Goal: Task Accomplishment & Management: Complete application form

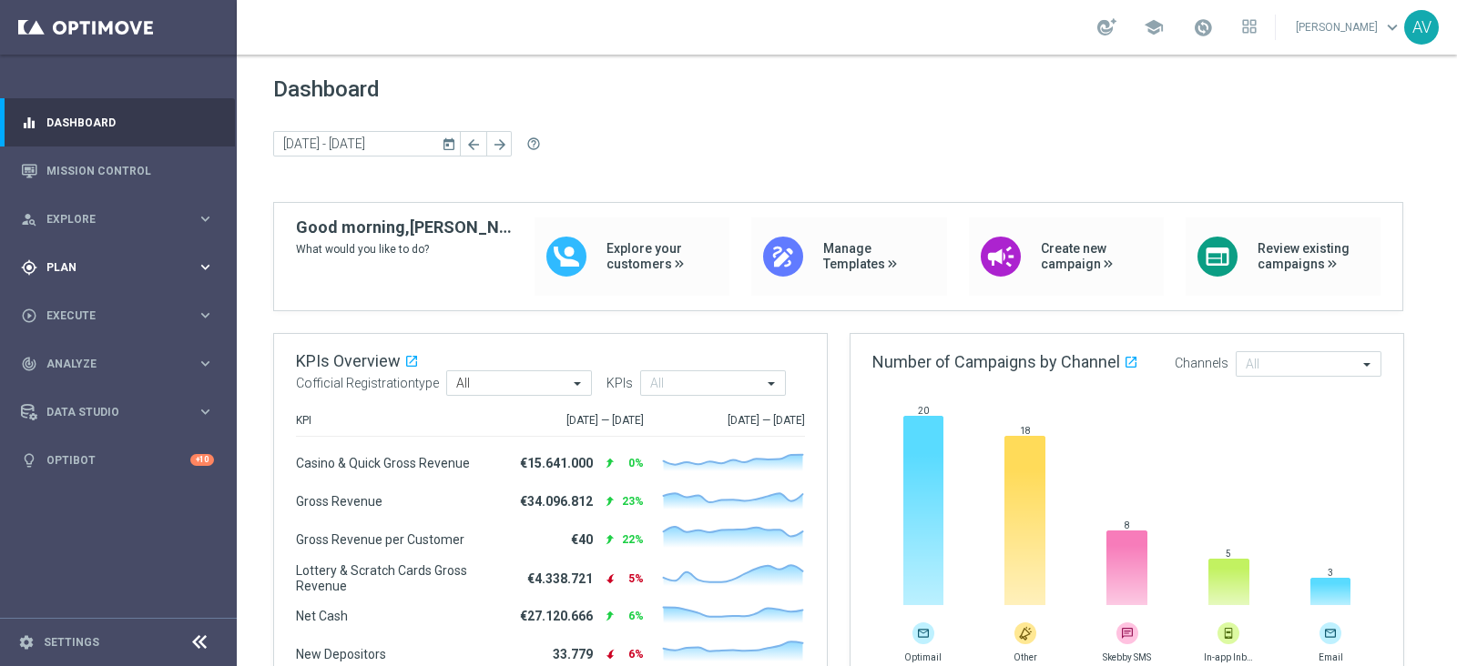
click at [61, 271] on span "Plan" at bounding box center [121, 267] width 150 height 11
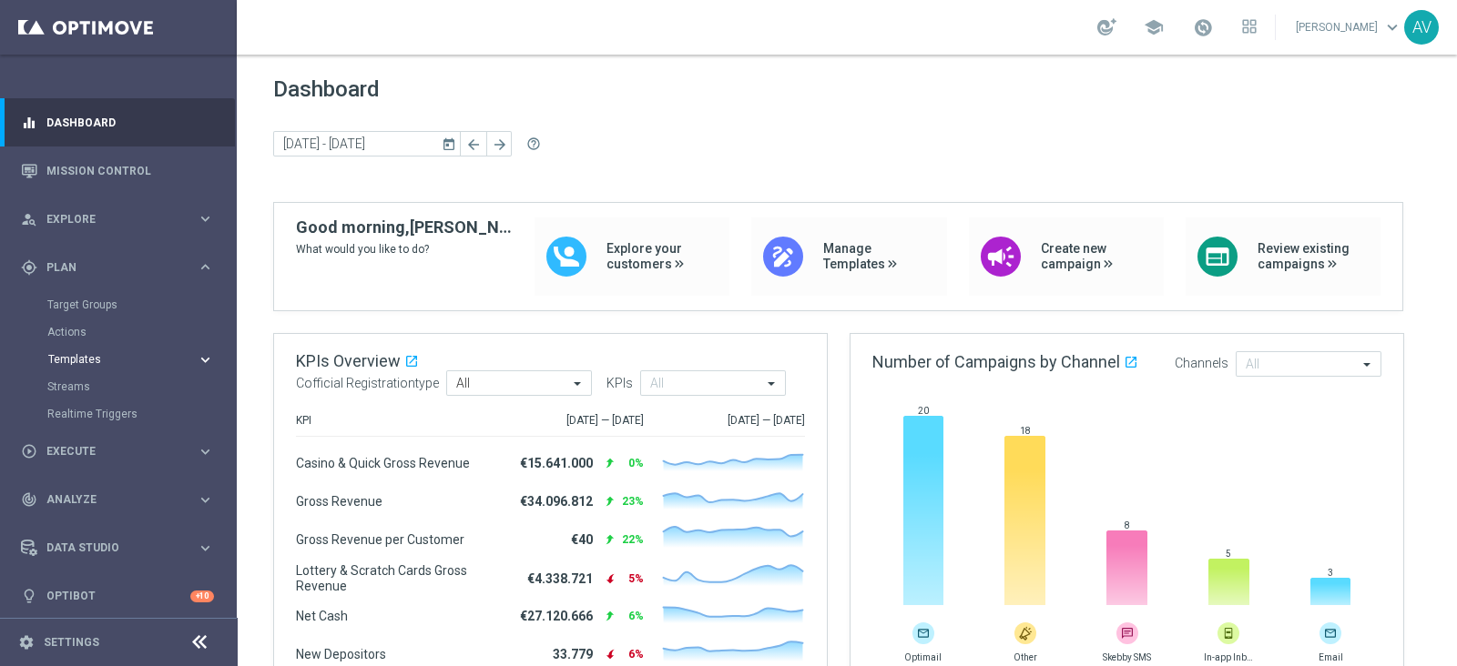
click at [73, 359] on span "Templates" at bounding box center [113, 359] width 130 height 11
click at [97, 300] on link "Target Groups" at bounding box center [118, 305] width 142 height 15
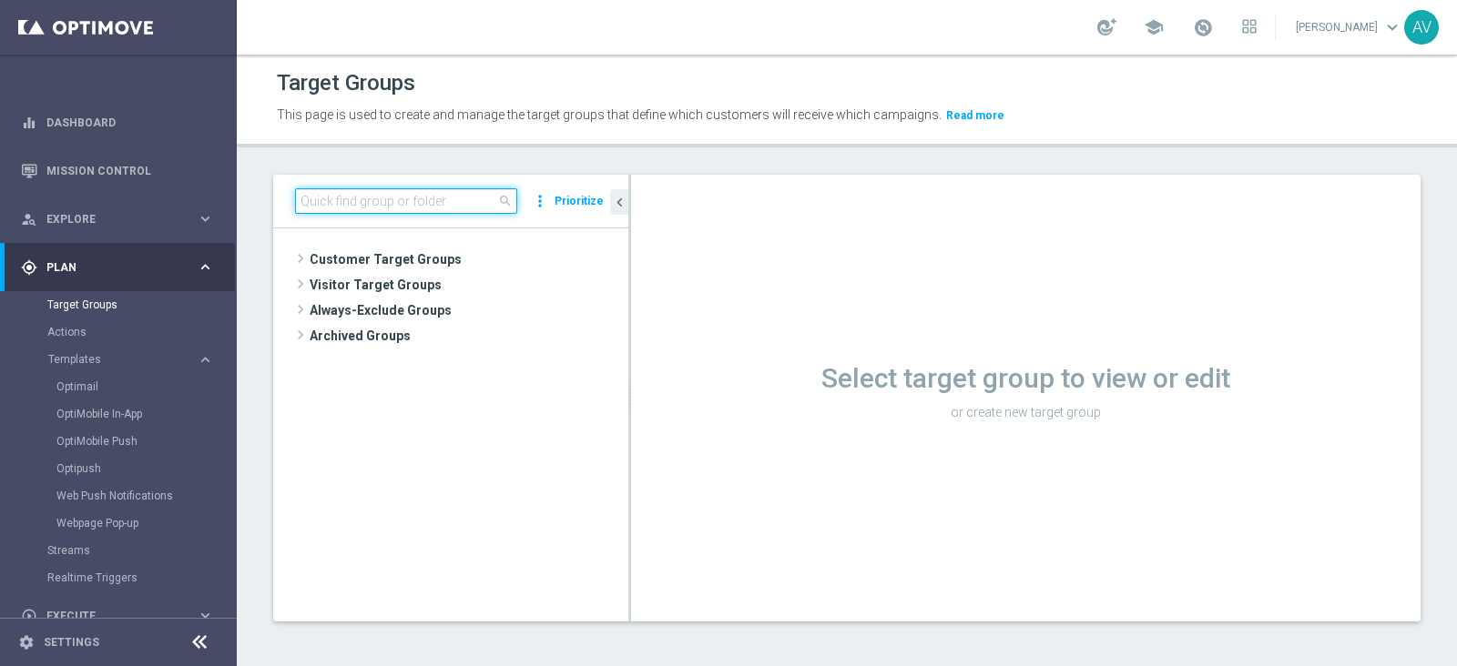
click at [300, 203] on input at bounding box center [406, 200] width 222 height 25
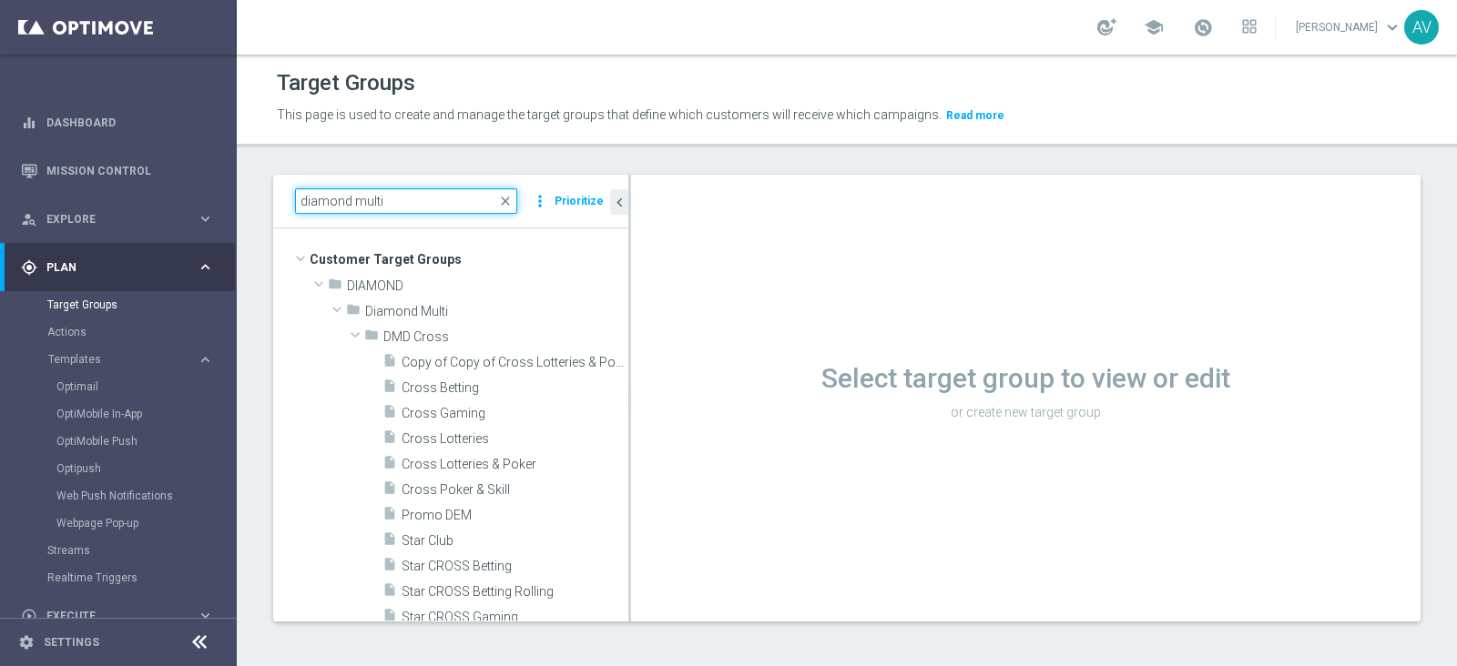
type input "diamond multi"
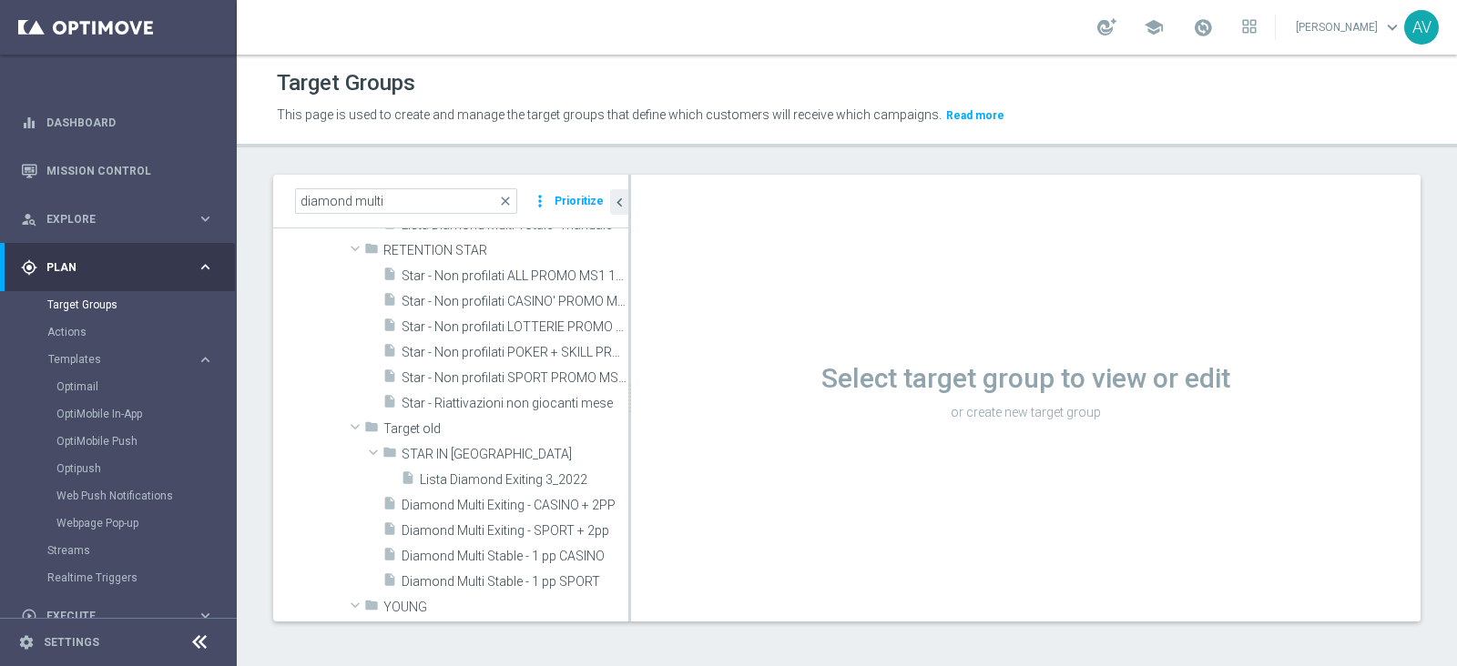
scroll to position [414, 0]
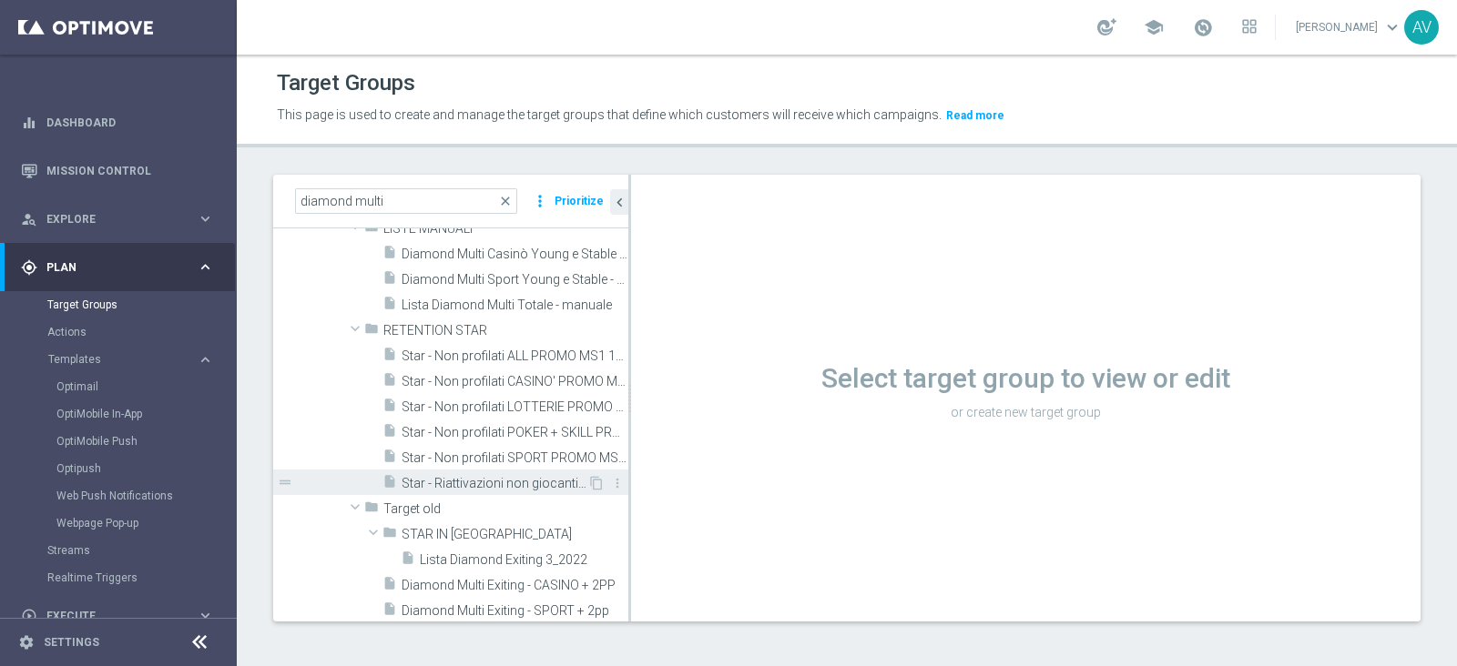
click at [451, 480] on span "Star - Riattivazioni non giocanti mese" at bounding box center [495, 483] width 186 height 15
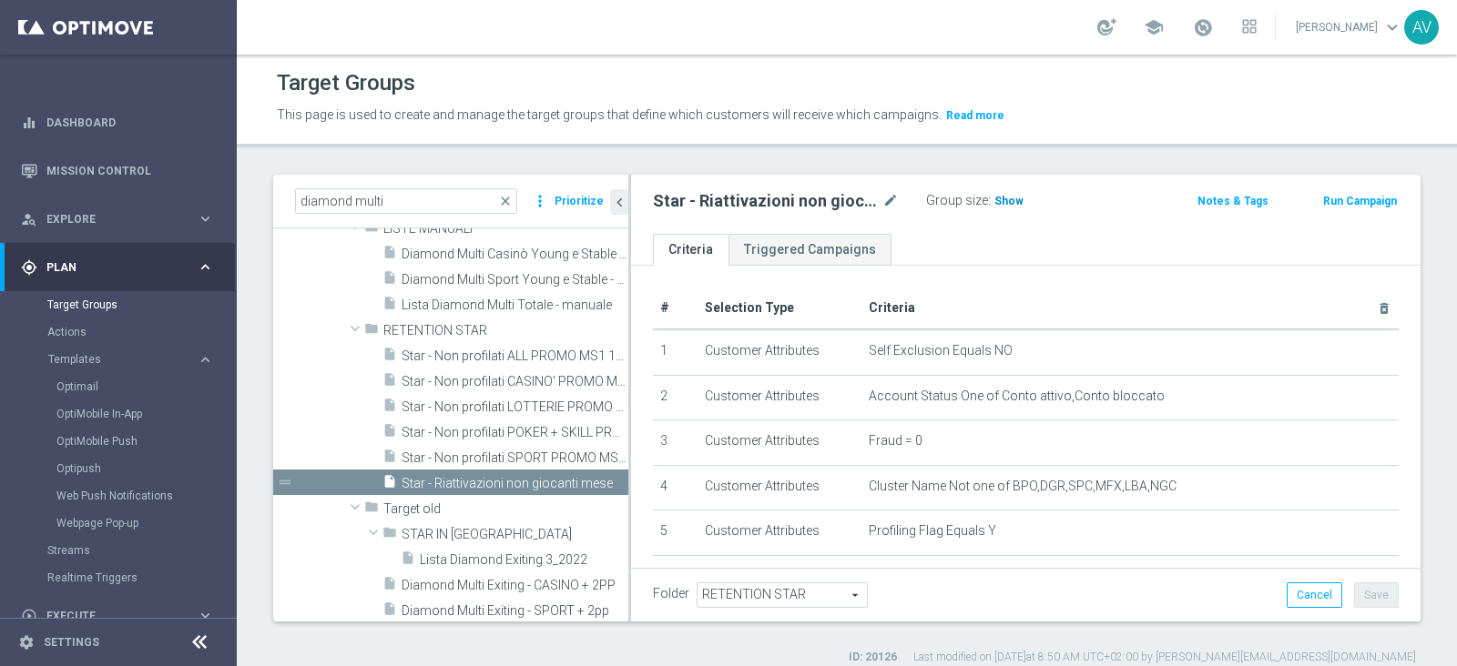
click at [1002, 200] on span "Show" at bounding box center [1008, 201] width 29 height 13
click at [998, 201] on span "32" at bounding box center [1003, 203] width 16 height 17
click at [998, 199] on span "32" at bounding box center [1003, 203] width 16 height 17
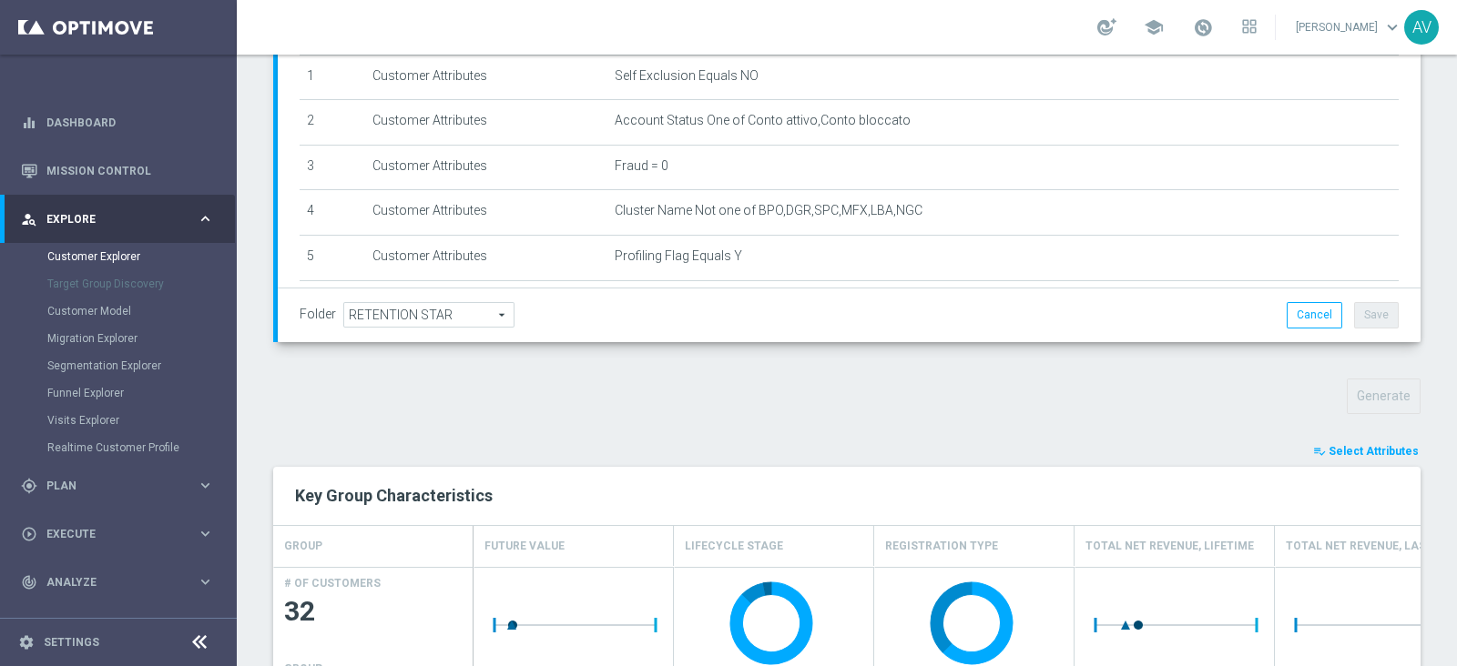
scroll to position [337, 0]
click at [1328, 446] on span "Select Attributes" at bounding box center [1373, 449] width 90 height 13
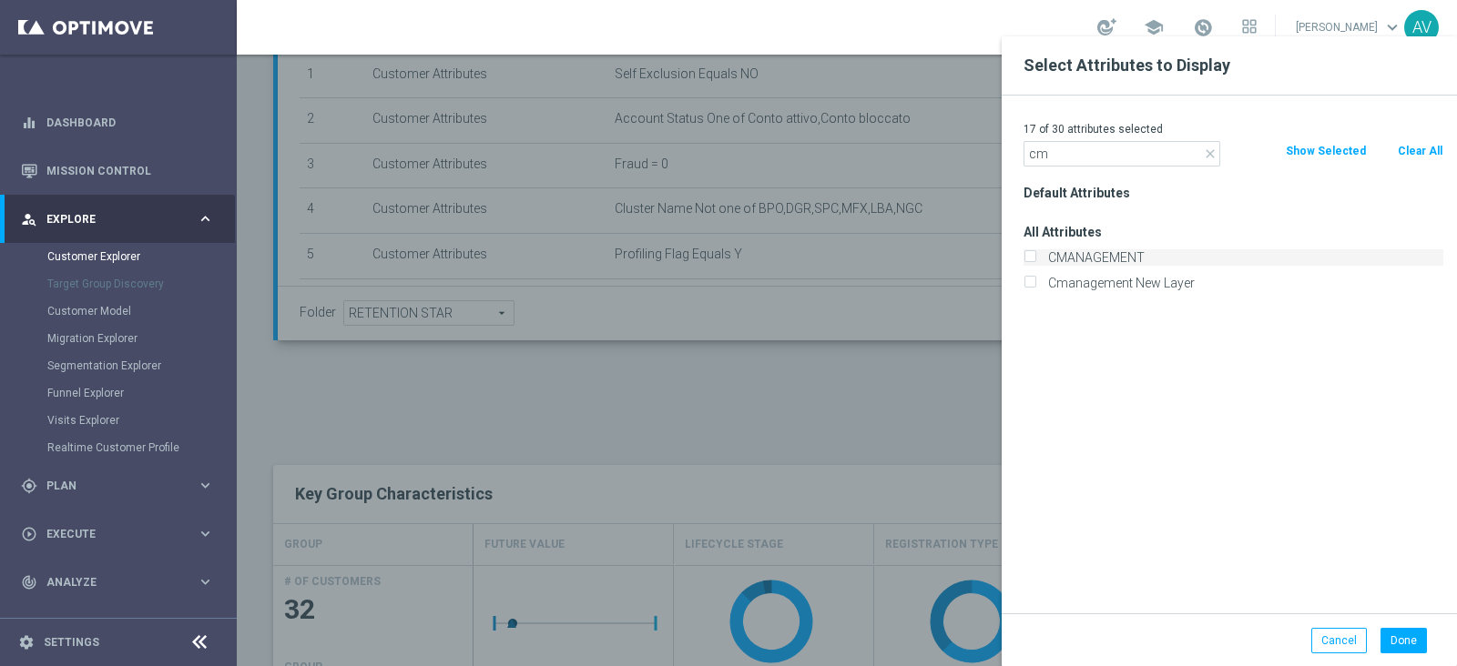
type input "cm"
click at [1046, 259] on label "CMANAGEMENT" at bounding box center [1243, 257] width 402 height 16
click at [1035, 259] on input "CMANAGEMENT" at bounding box center [1029, 260] width 12 height 12
checkbox input "true"
click at [1407, 628] on button "Done" at bounding box center [1403, 640] width 46 height 25
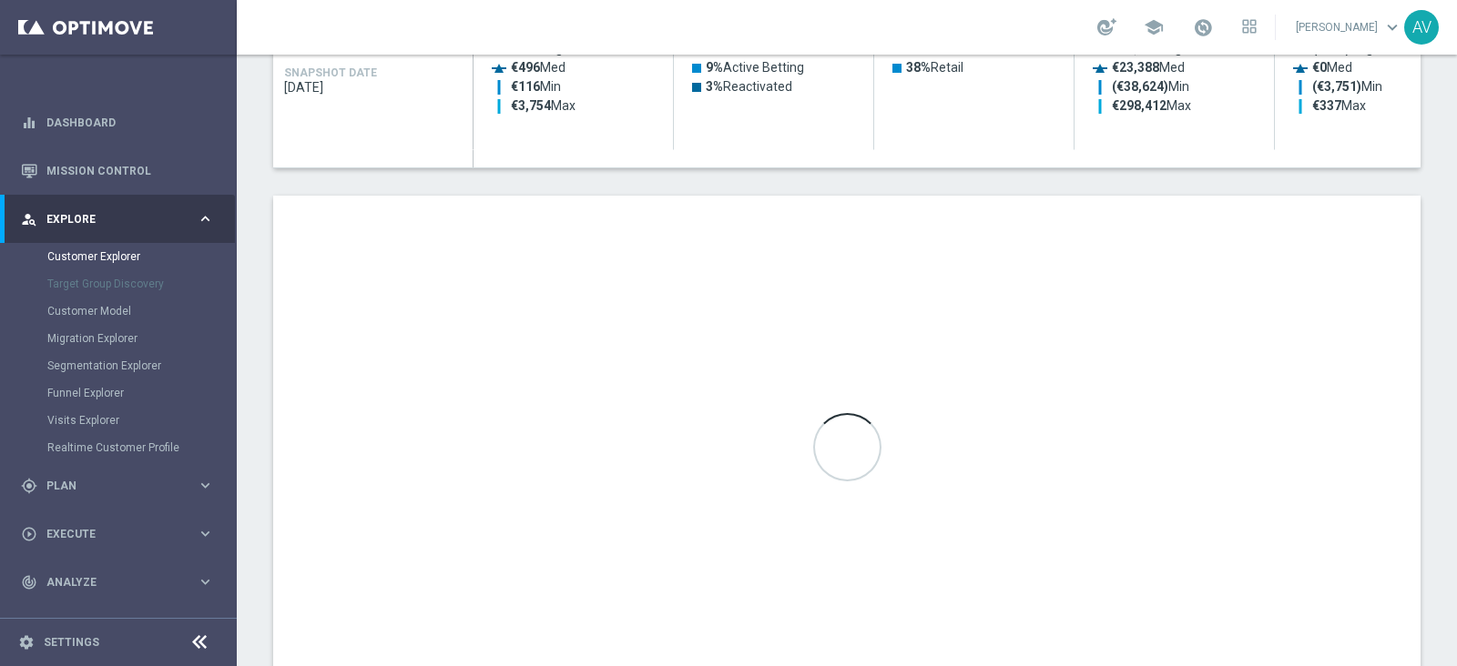
scroll to position [958, 0]
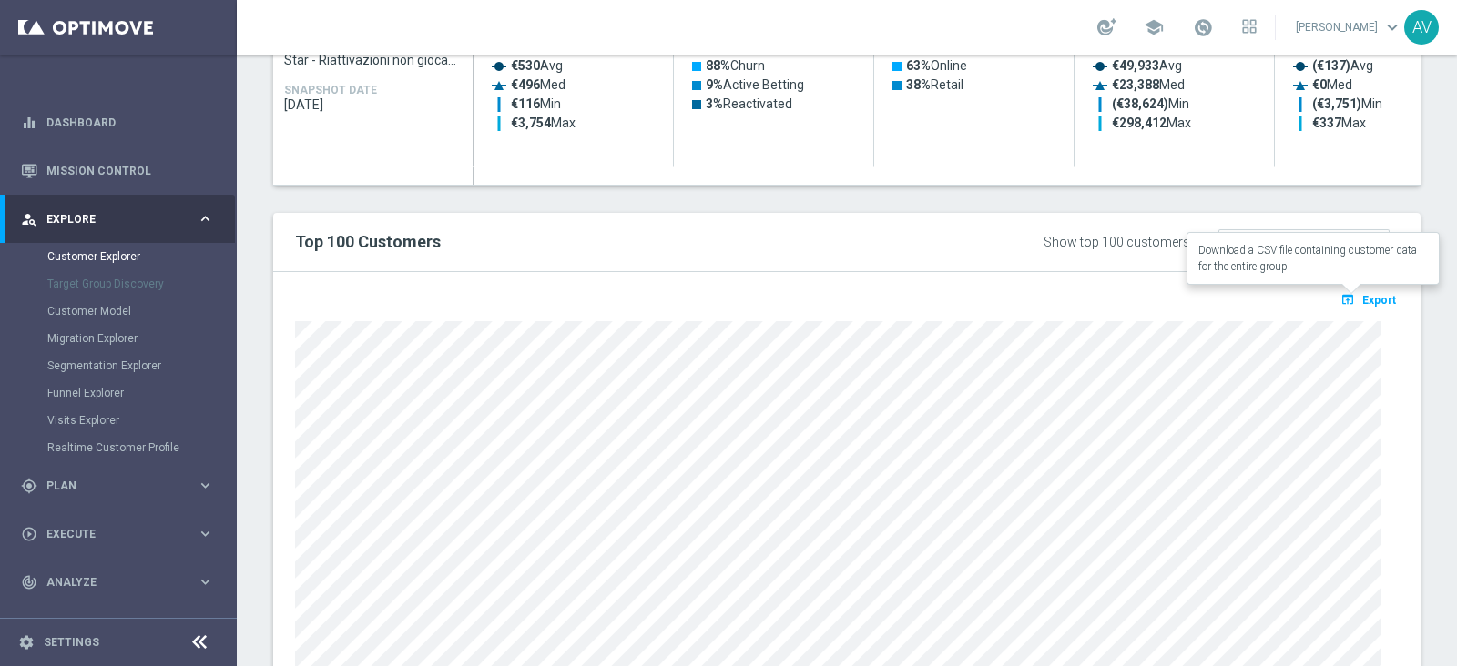
click at [1362, 299] on span "Export" at bounding box center [1379, 300] width 34 height 13
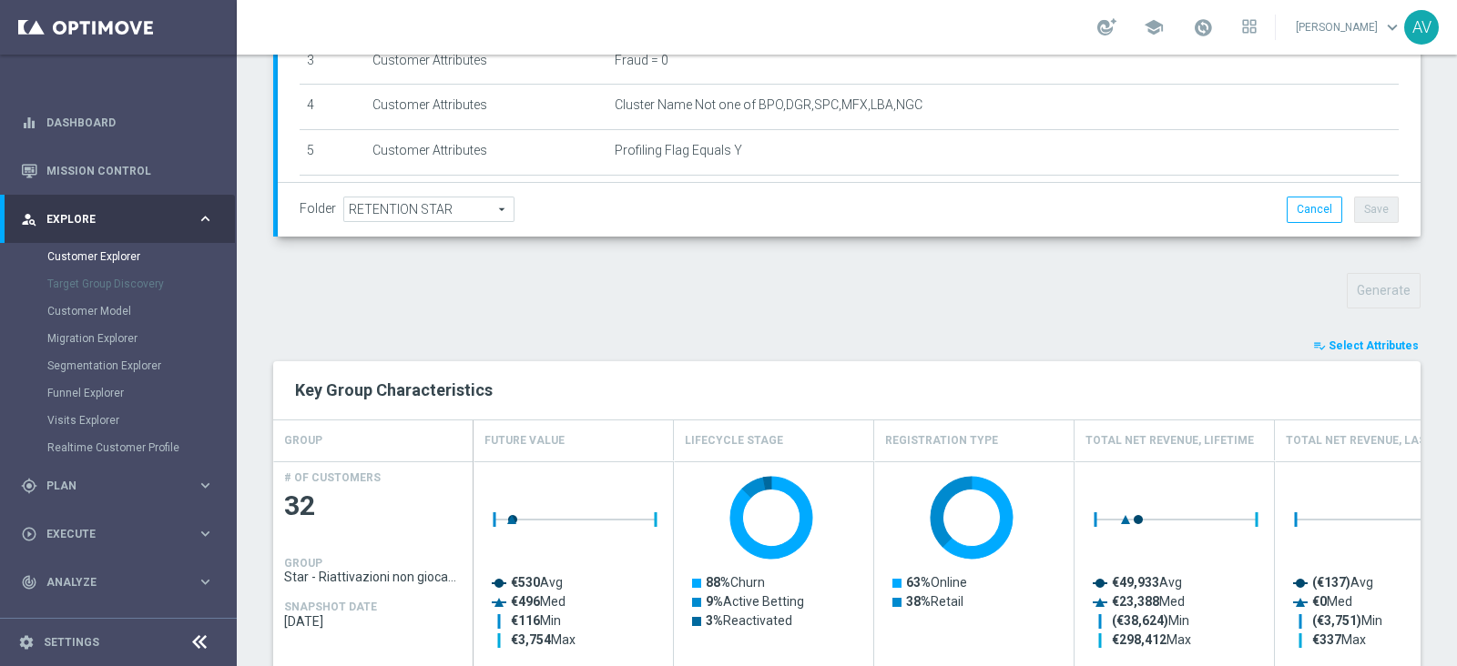
scroll to position [0, 0]
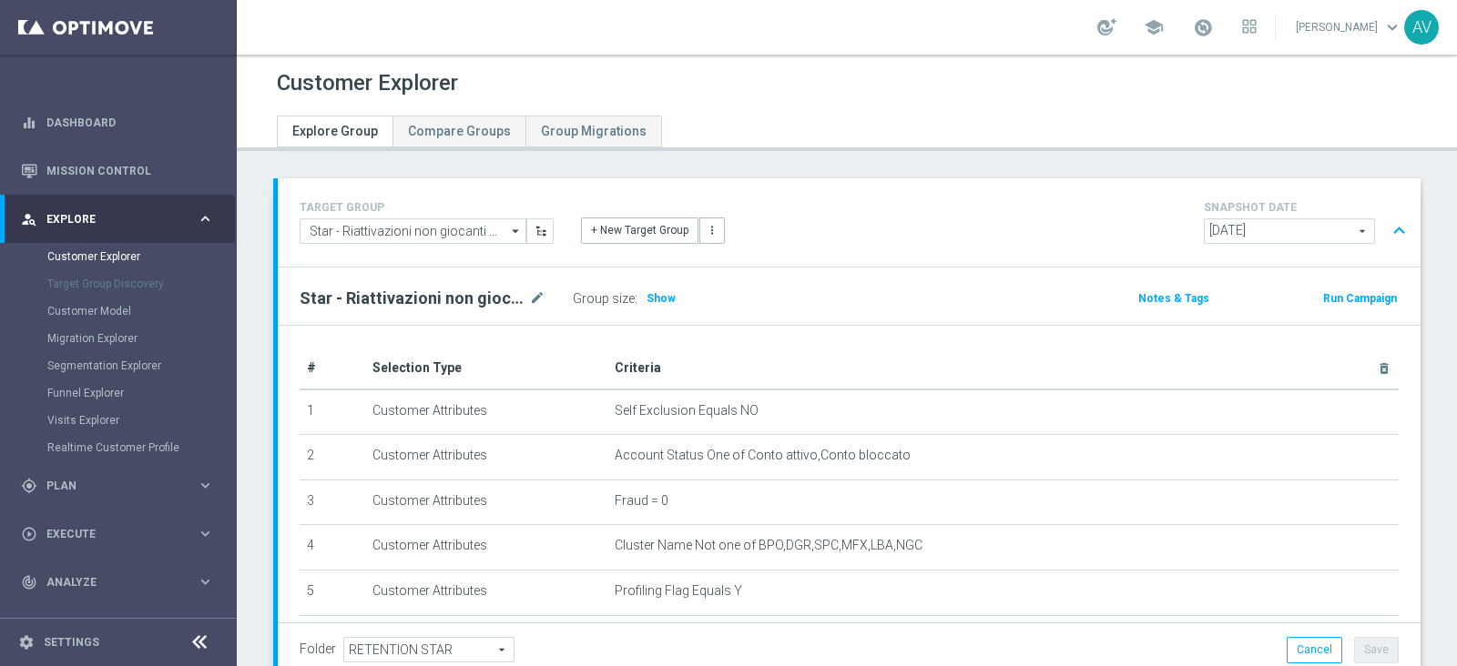
click at [1331, 286] on div "Run Campaign" at bounding box center [1318, 297] width 160 height 23
click at [1339, 291] on button "Run Campaign" at bounding box center [1359, 299] width 77 height 20
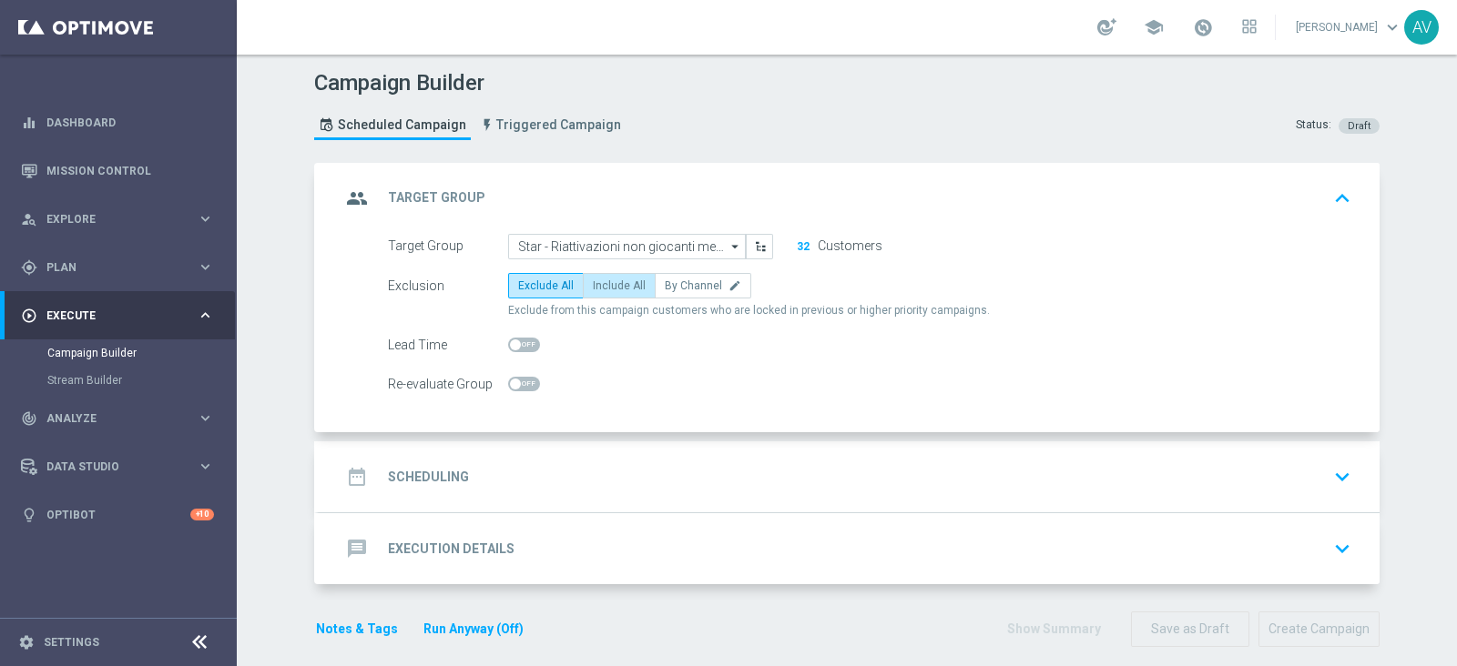
click at [601, 273] on label "Include All" at bounding box center [619, 285] width 73 height 25
click at [601, 283] on input "Include All" at bounding box center [599, 289] width 12 height 12
radio input "true"
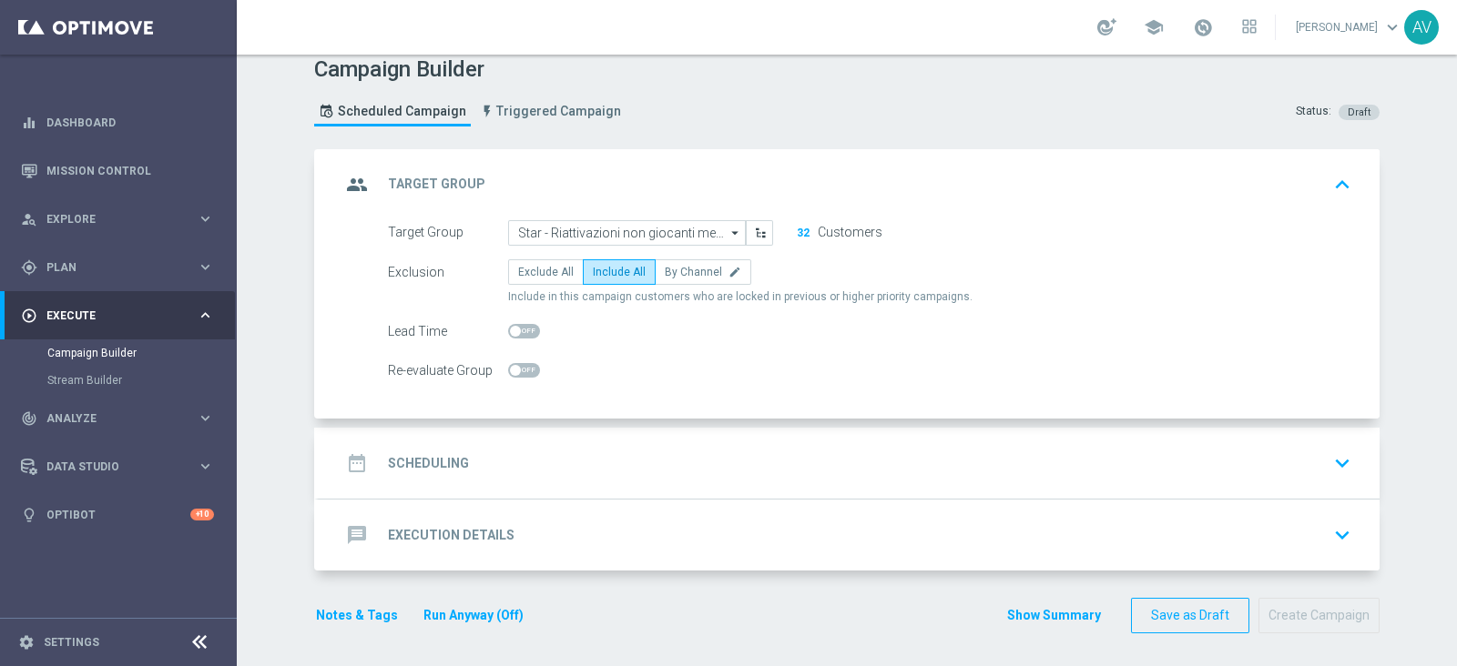
click at [350, 178] on icon "group" at bounding box center [357, 184] width 33 height 33
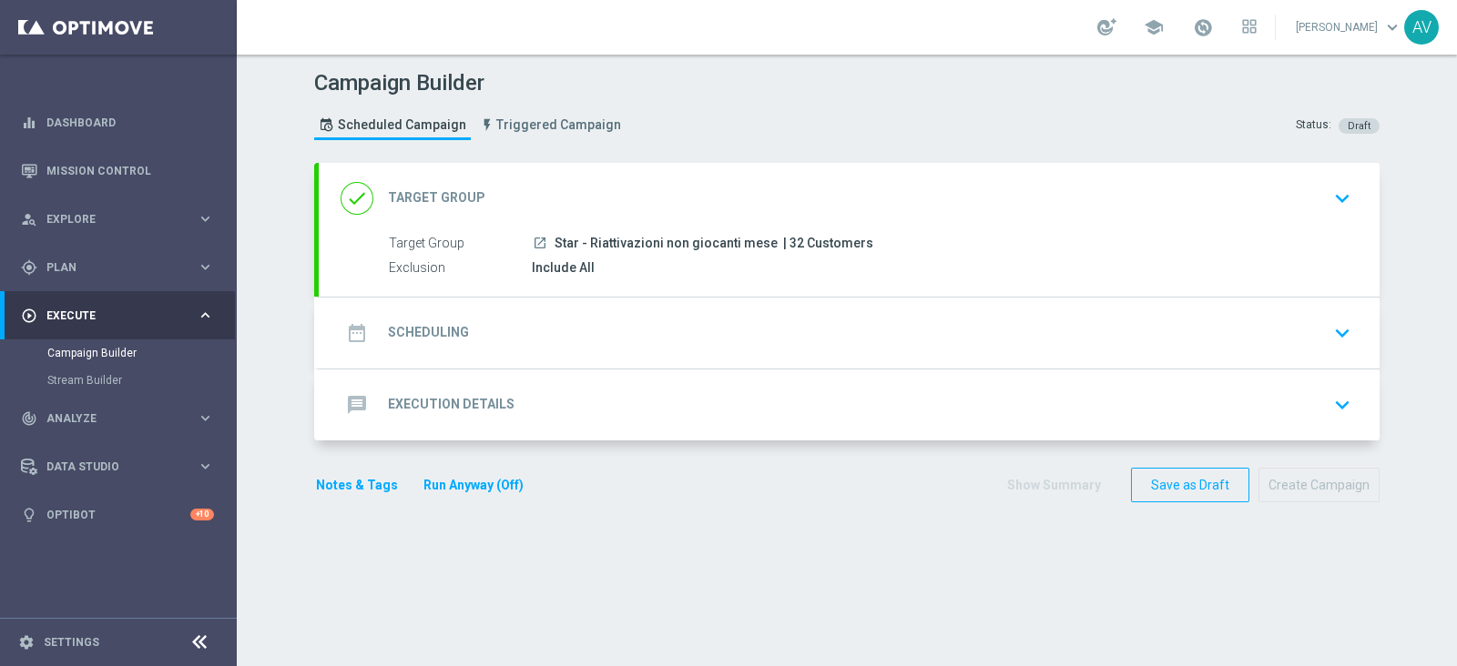
scroll to position [0, 0]
click at [341, 321] on icon "date_range" at bounding box center [357, 333] width 33 height 33
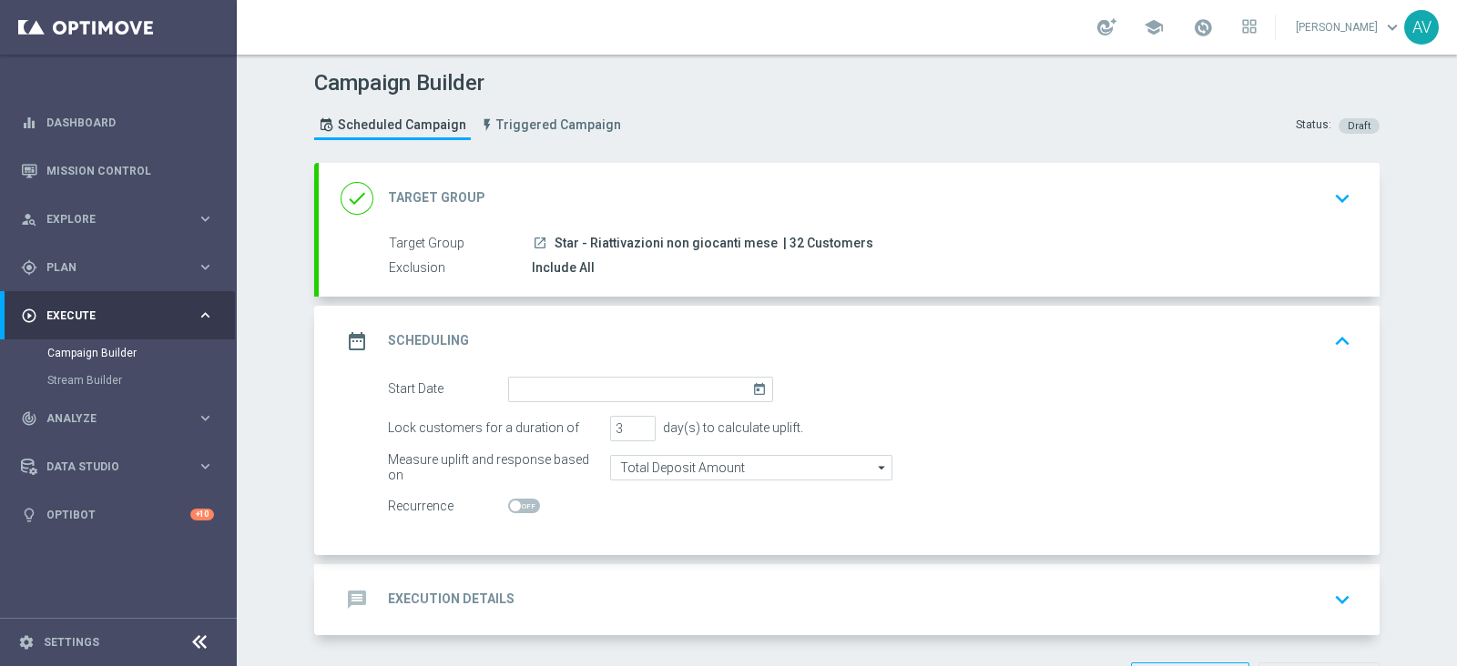
click at [756, 383] on icon "today" at bounding box center [762, 387] width 21 height 20
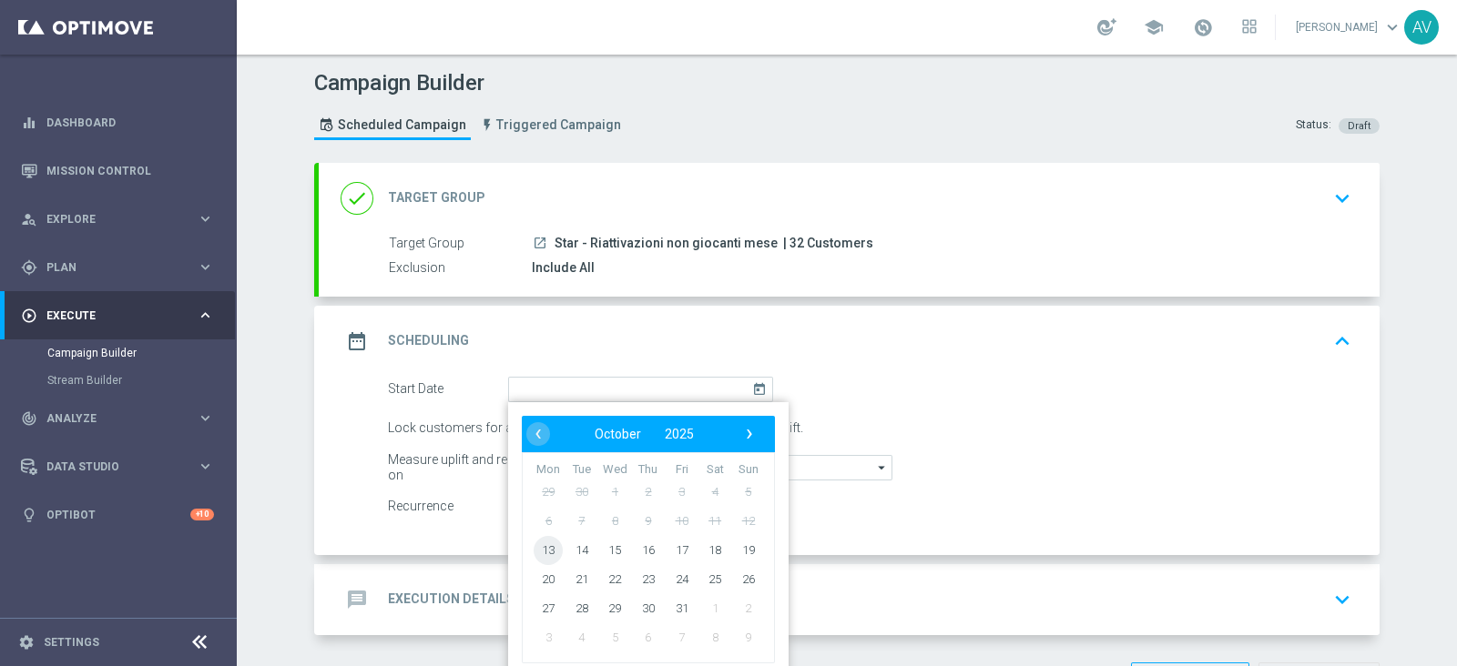
click at [541, 536] on span "13" at bounding box center [548, 549] width 29 height 29
type input "[DATE]"
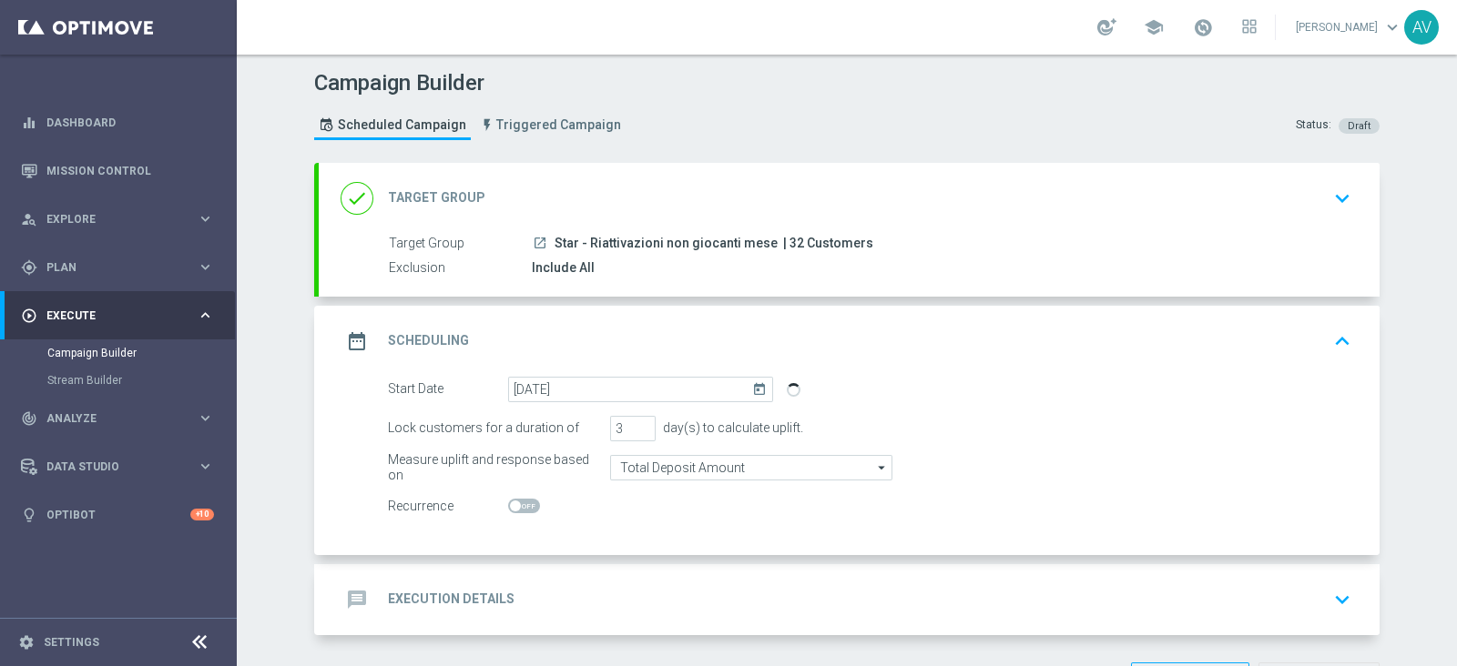
click at [342, 341] on icon "date_range" at bounding box center [357, 341] width 33 height 33
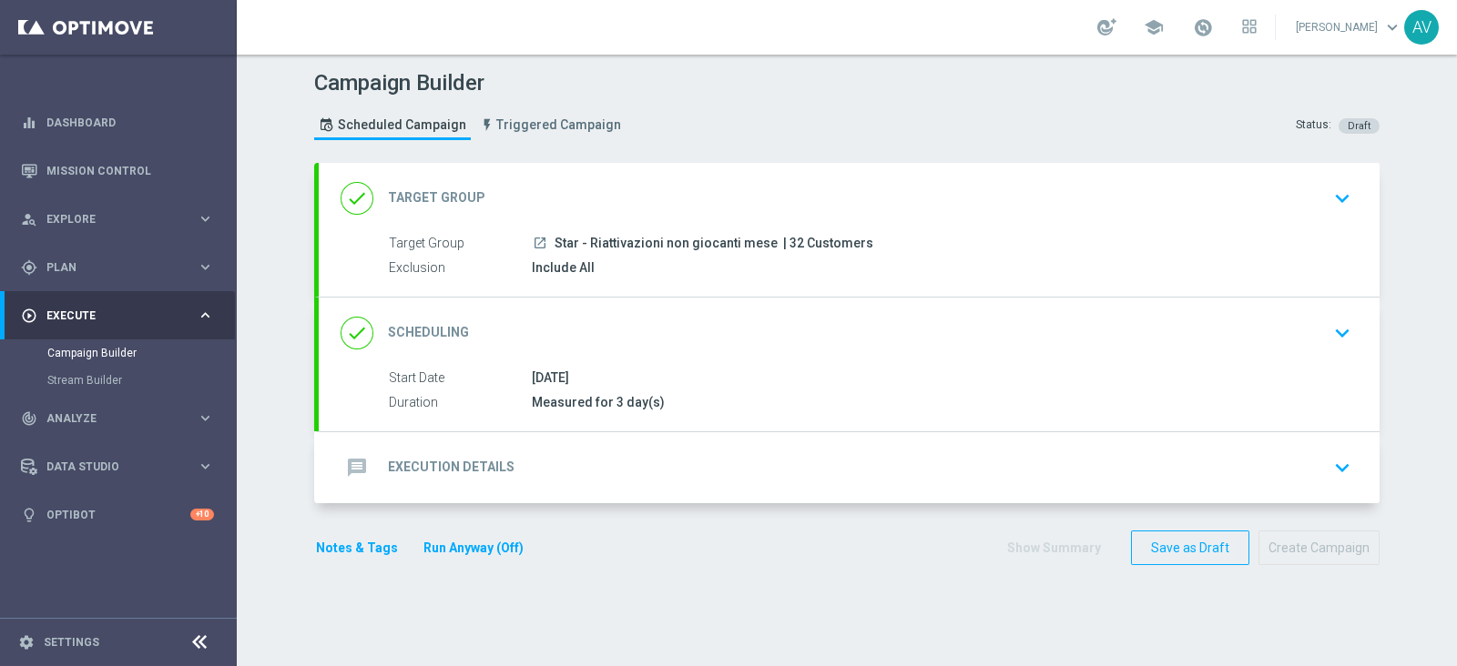
click at [341, 466] on icon "message" at bounding box center [357, 468] width 33 height 33
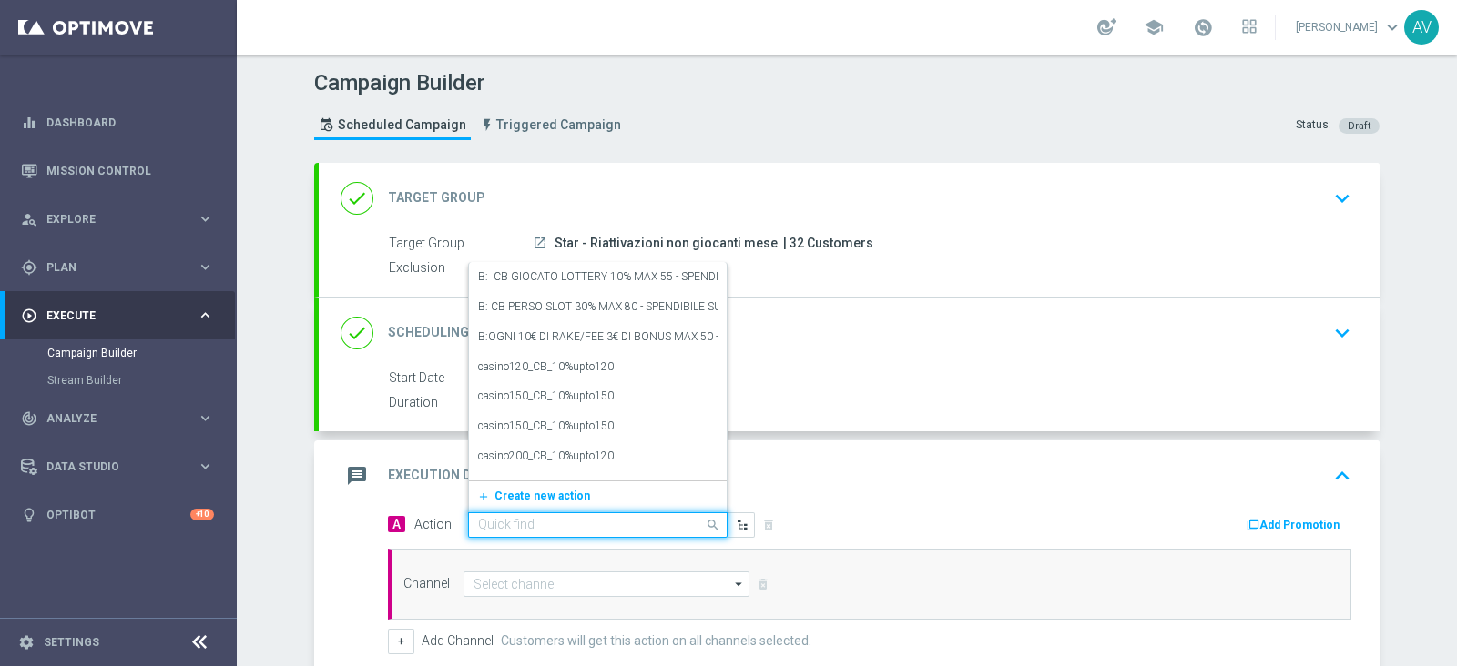
click at [514, 518] on input "text" at bounding box center [579, 525] width 203 height 15
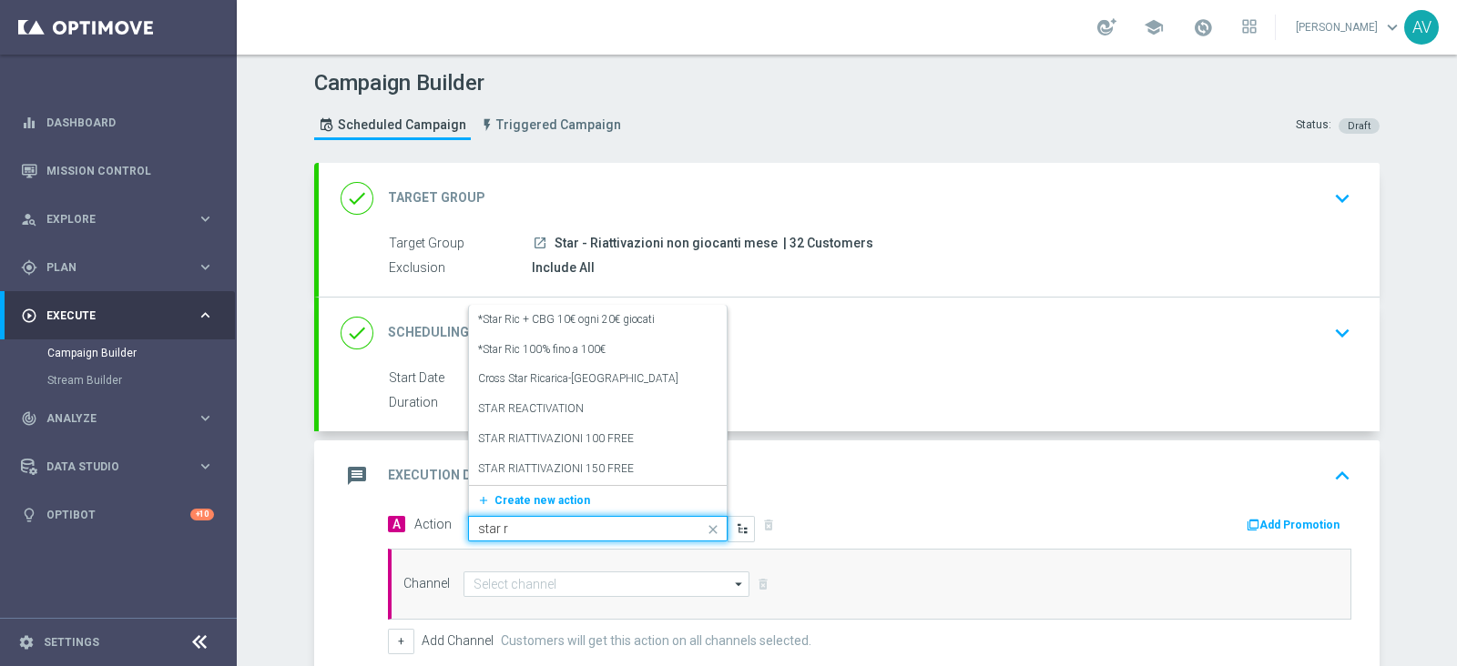
type input "star re"
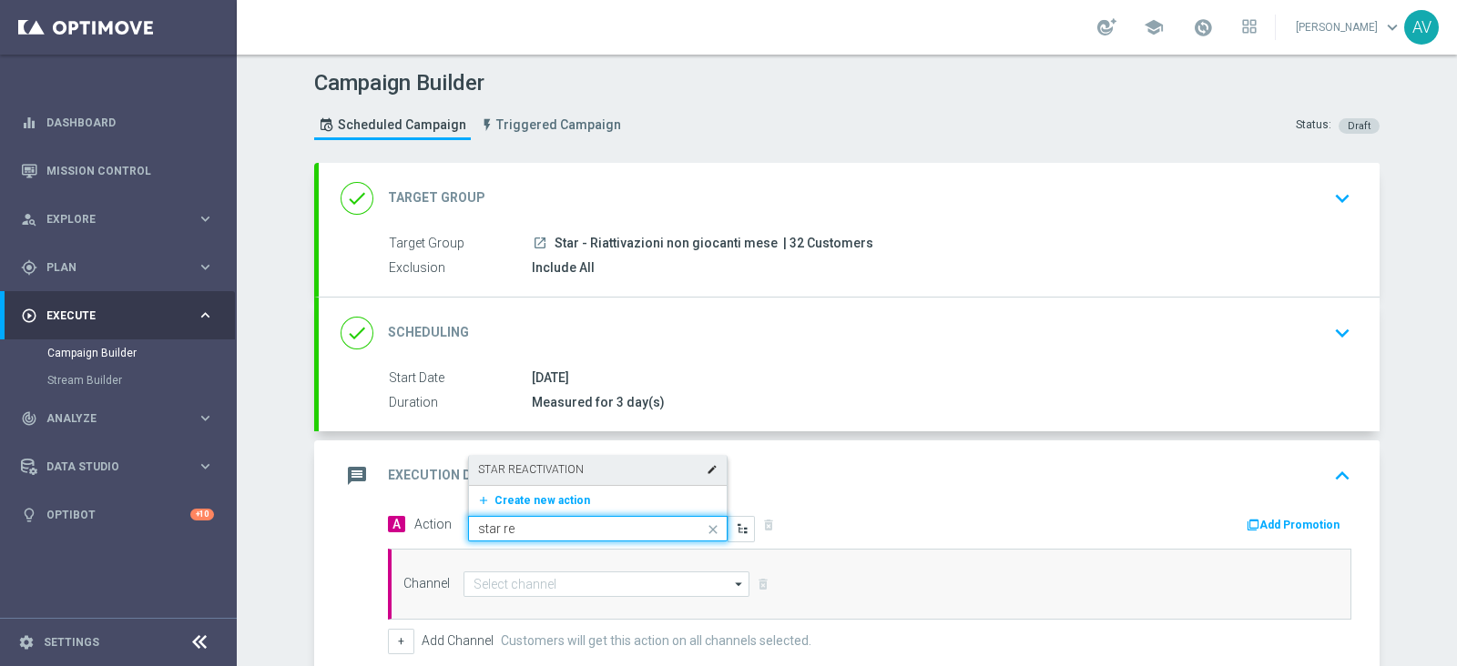
click at [546, 472] on label "STAR REACTIVATION" at bounding box center [531, 470] width 106 height 15
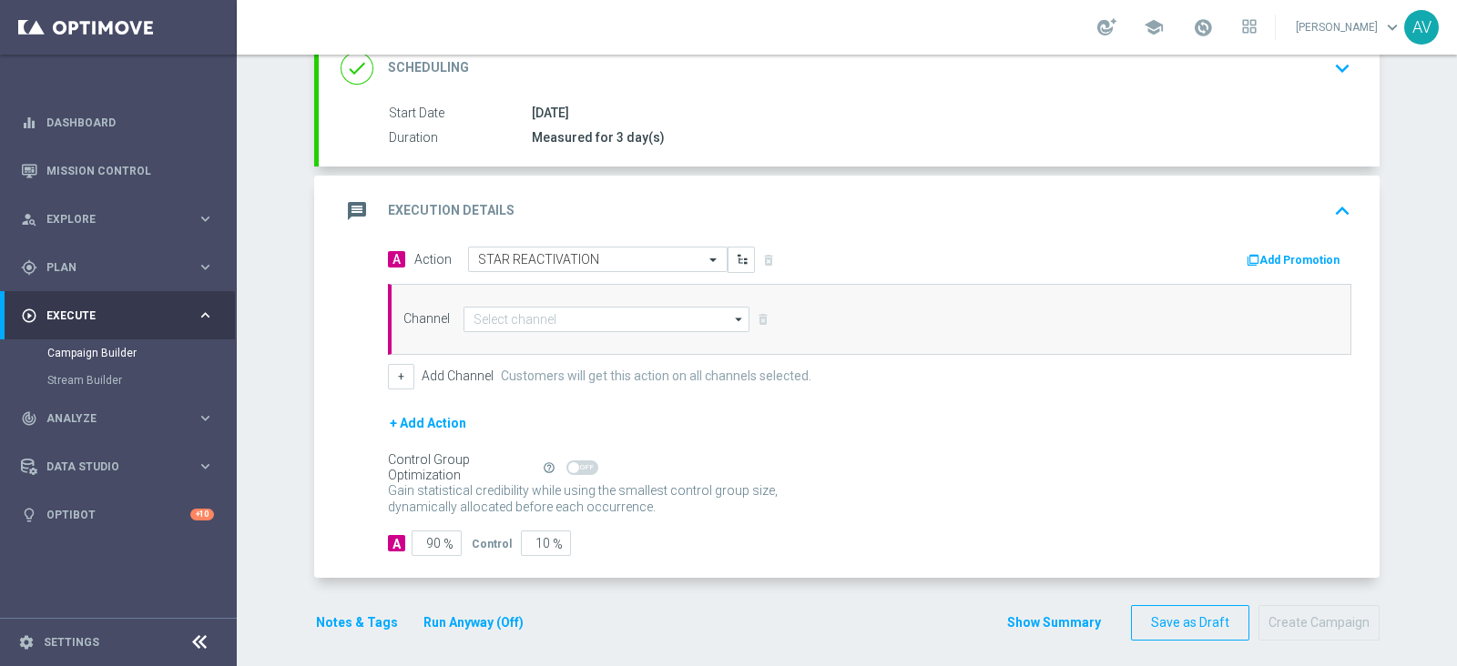
scroll to position [259, 0]
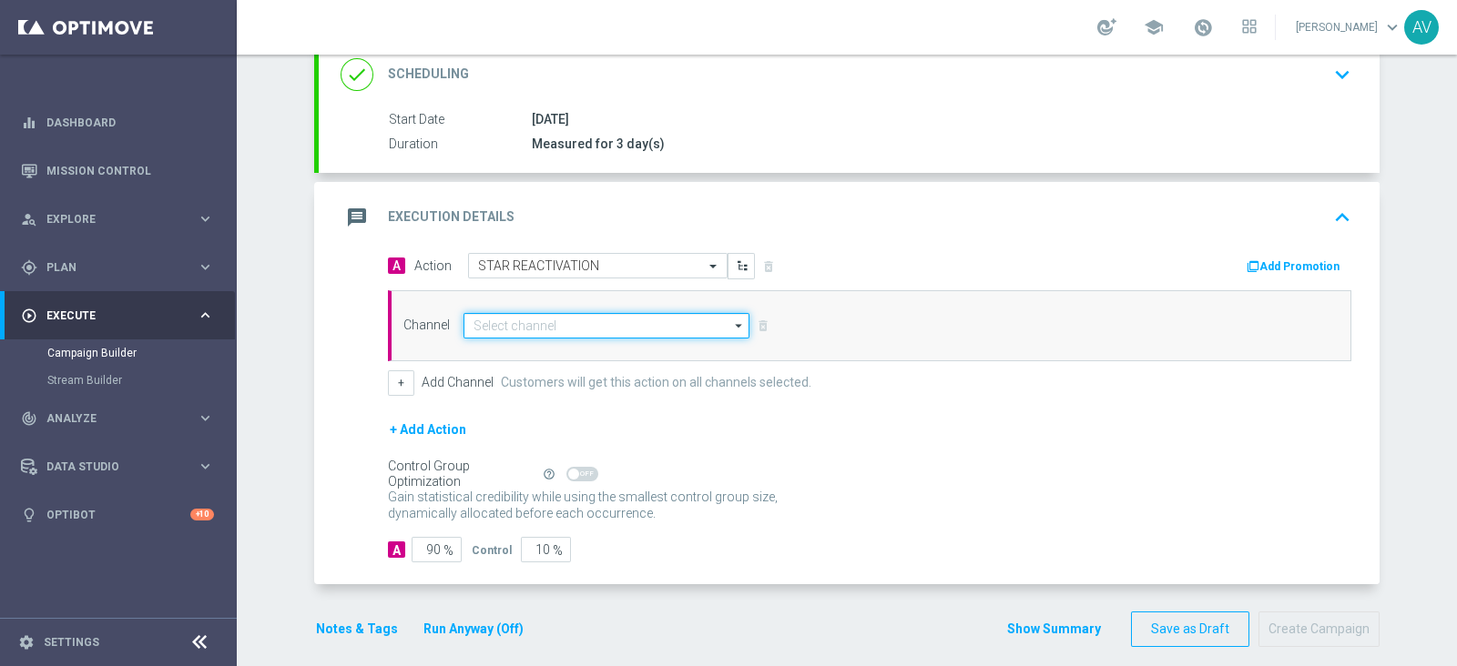
click at [615, 320] on input at bounding box center [606, 325] width 286 height 25
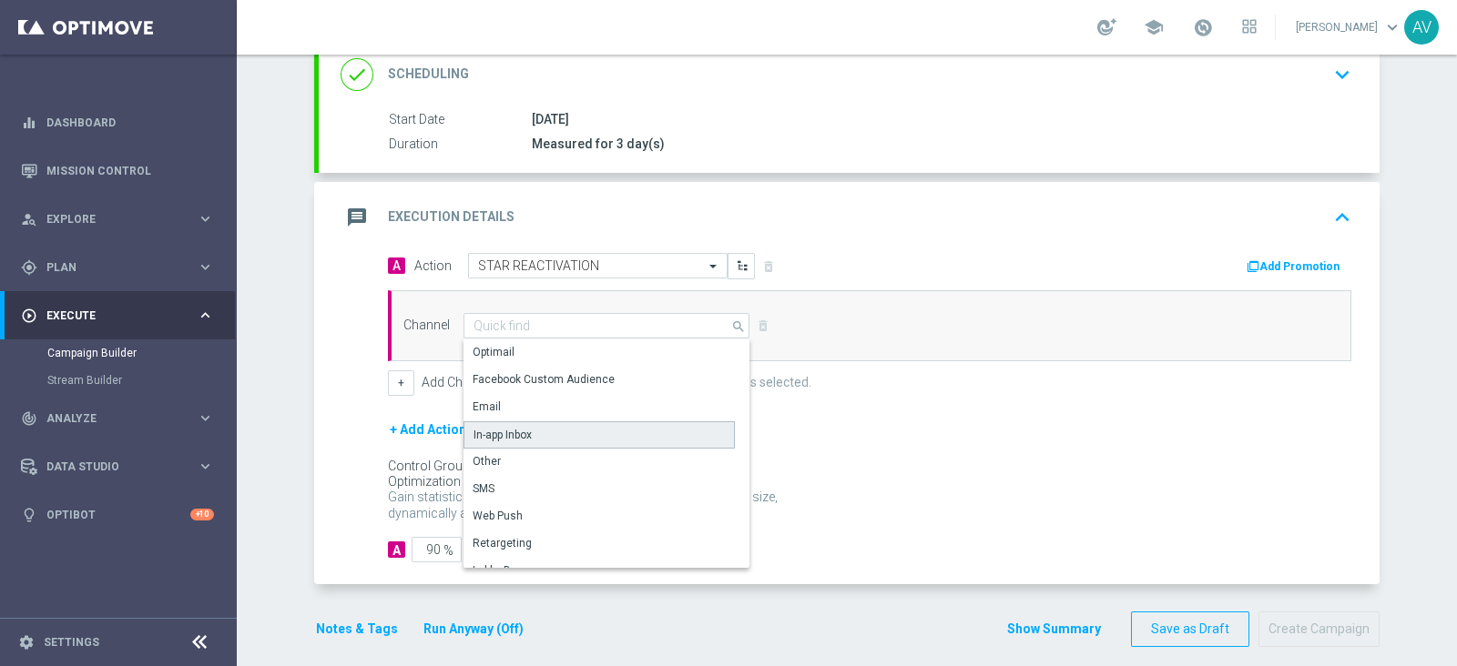
click at [492, 430] on div "In-app Inbox" at bounding box center [502, 435] width 58 height 16
type input "In-app Inbox"
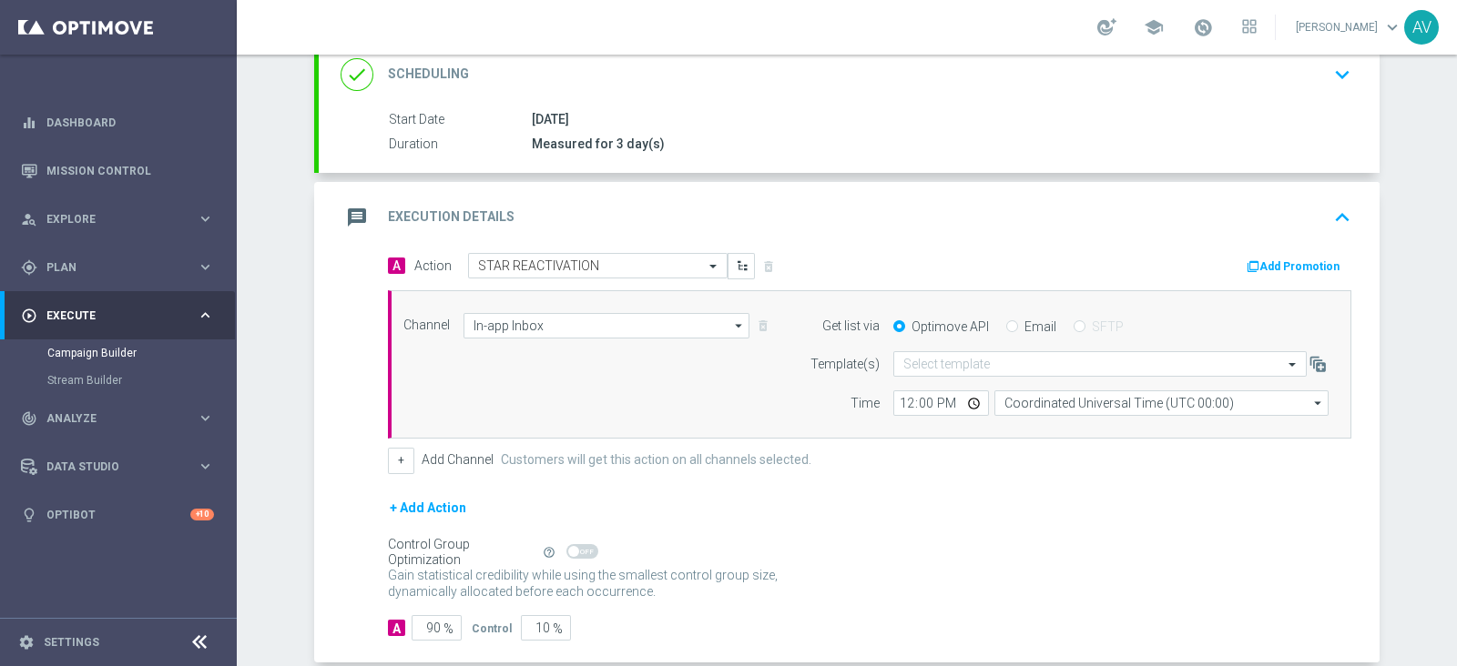
drag, startPoint x: 1000, startPoint y: 323, endPoint x: 1068, endPoint y: 348, distance: 72.6
click at [1006, 323] on input "Email" at bounding box center [1012, 328] width 12 height 12
radio input "true"
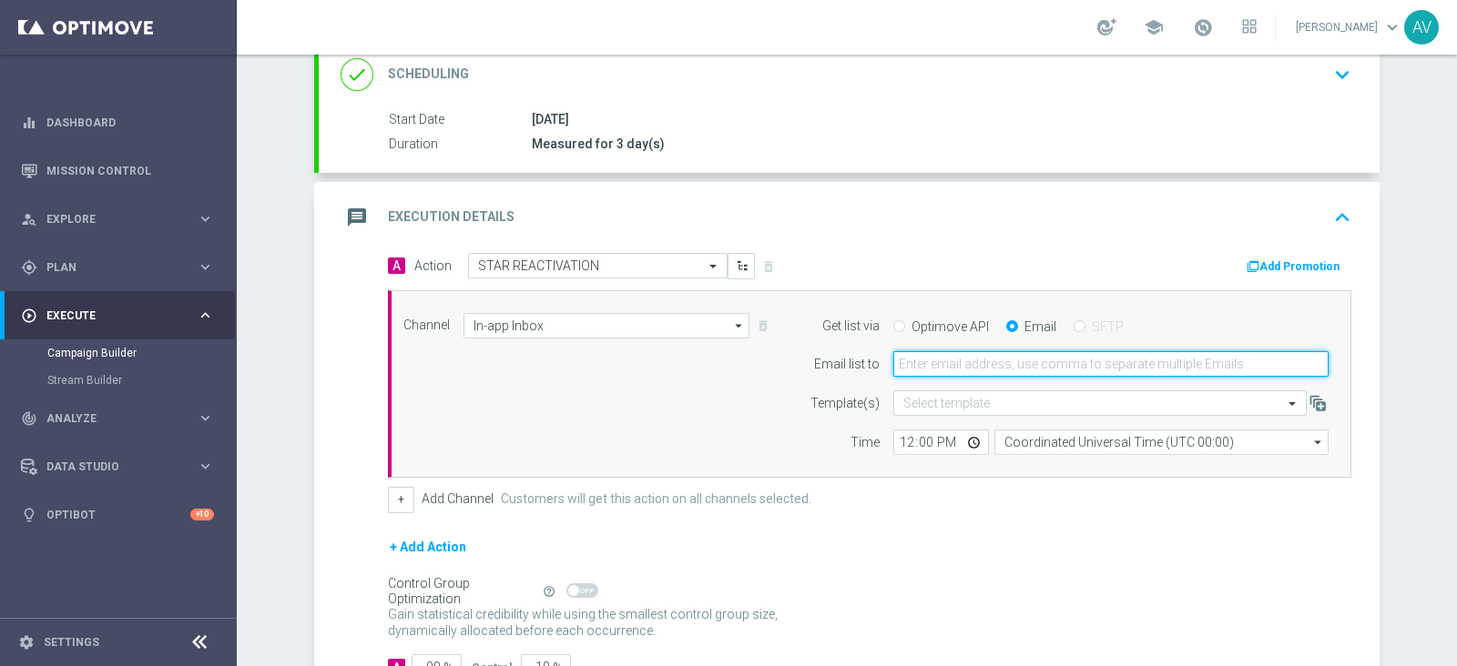
click at [970, 369] on input "email" at bounding box center [1110, 363] width 435 height 25
click at [1020, 356] on input "aless" at bounding box center [1110, 363] width 435 height 25
type input "[PERSON_NAME][EMAIL_ADDRESS][DOMAIN_NAME]"
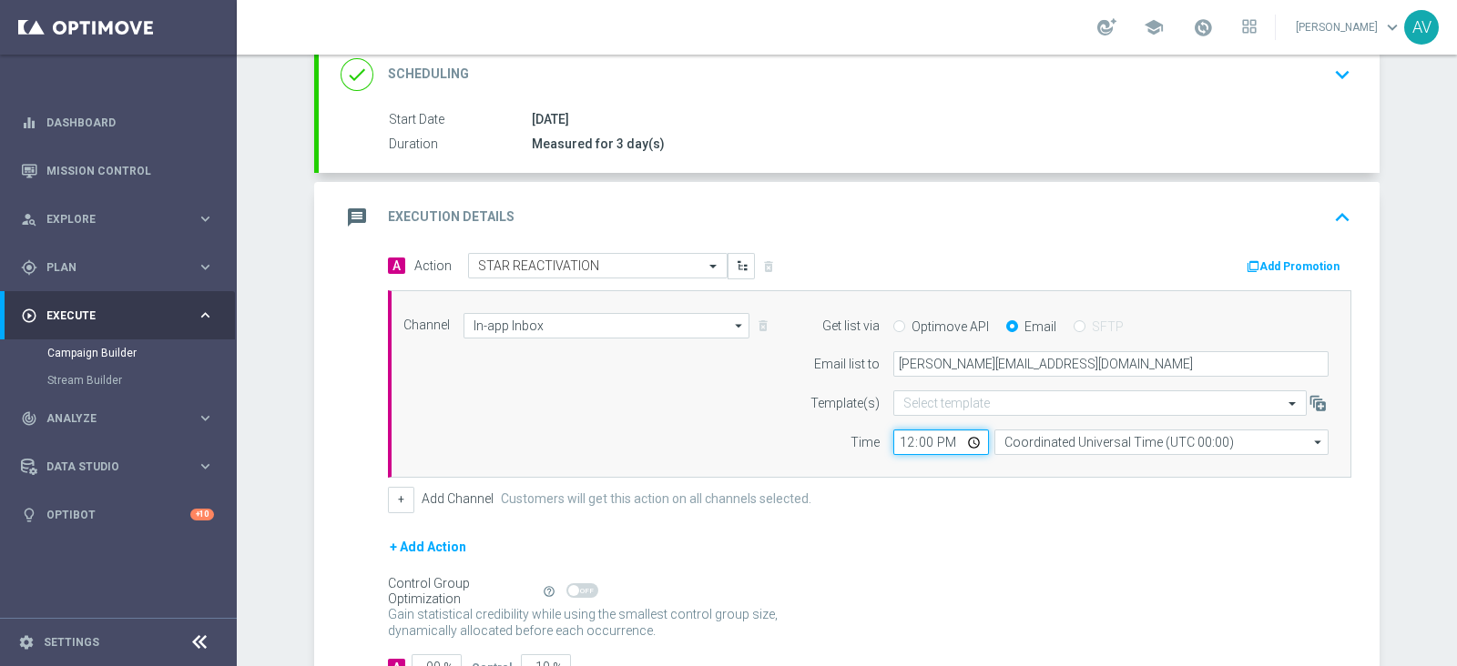
click at [899, 439] on input "12:00" at bounding box center [941, 442] width 96 height 25
type input "12:05"
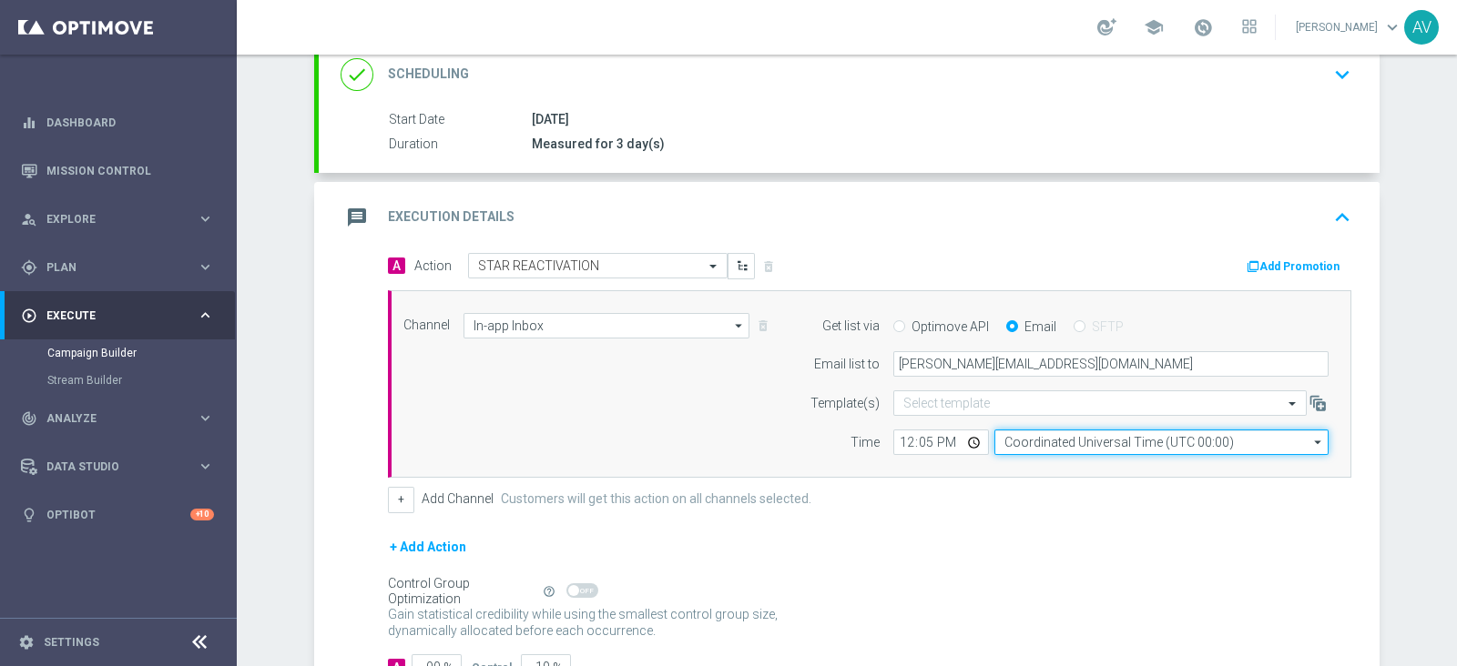
click at [1078, 440] on input "Coordinated Universal Time (UTC 00:00)" at bounding box center [1161, 442] width 334 height 25
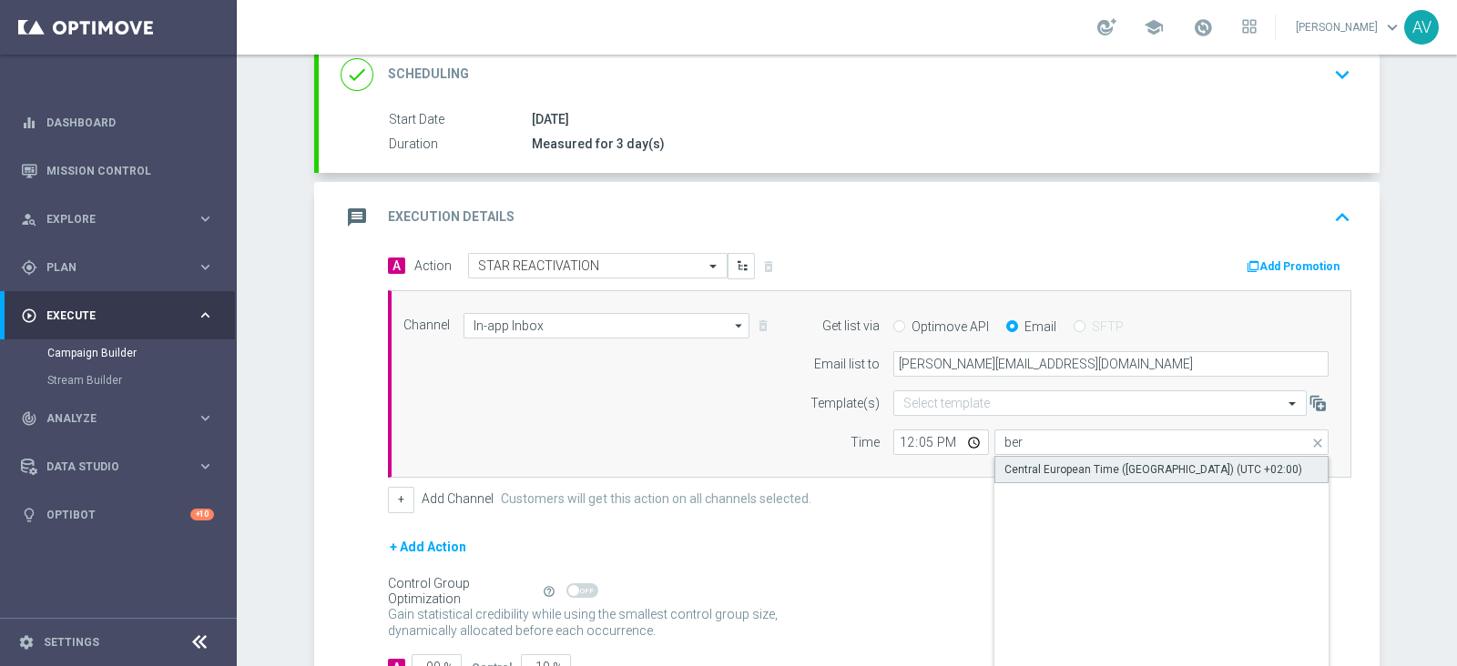
click at [1107, 462] on div "Central European Time ([GEOGRAPHIC_DATA]) (UTC +02:00)" at bounding box center [1153, 470] width 298 height 16
type input "Central European Time ([GEOGRAPHIC_DATA]) (UTC +02:00)"
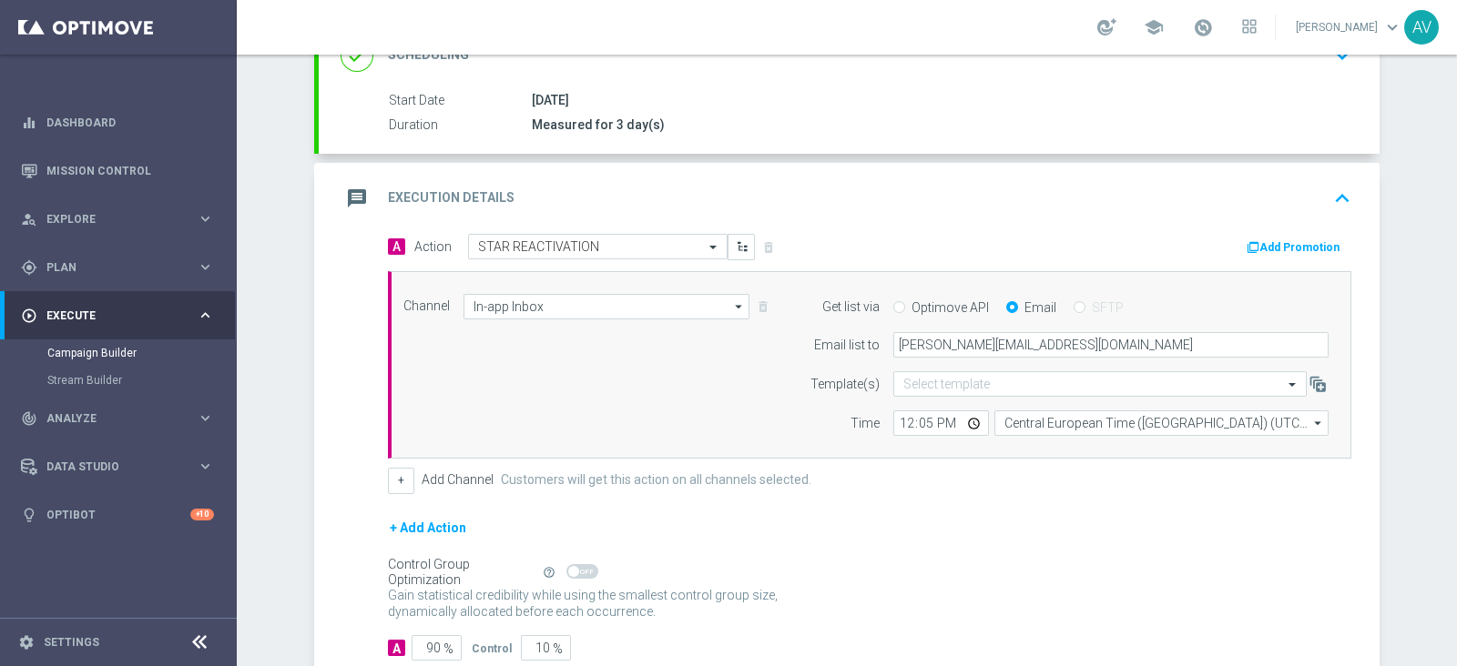
scroll to position [390, 0]
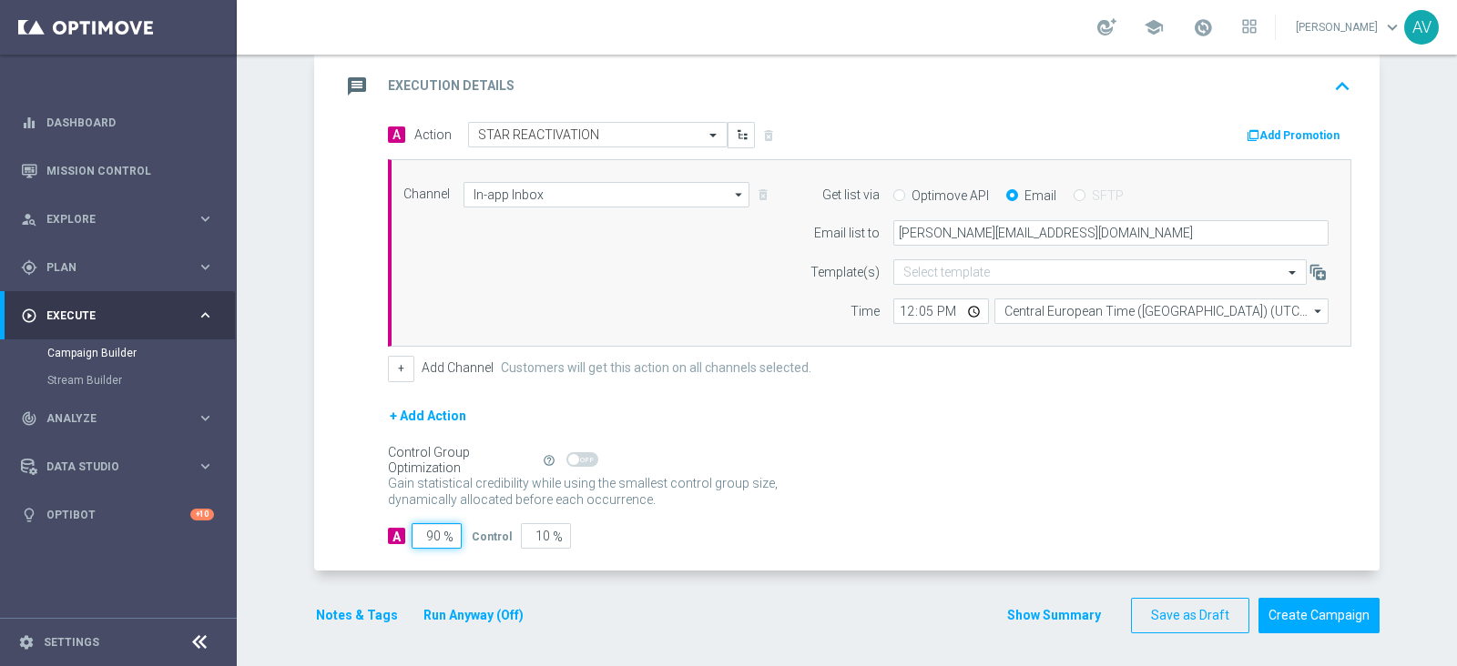
click at [428, 527] on input "90" at bounding box center [437, 536] width 50 height 25
type input "0"
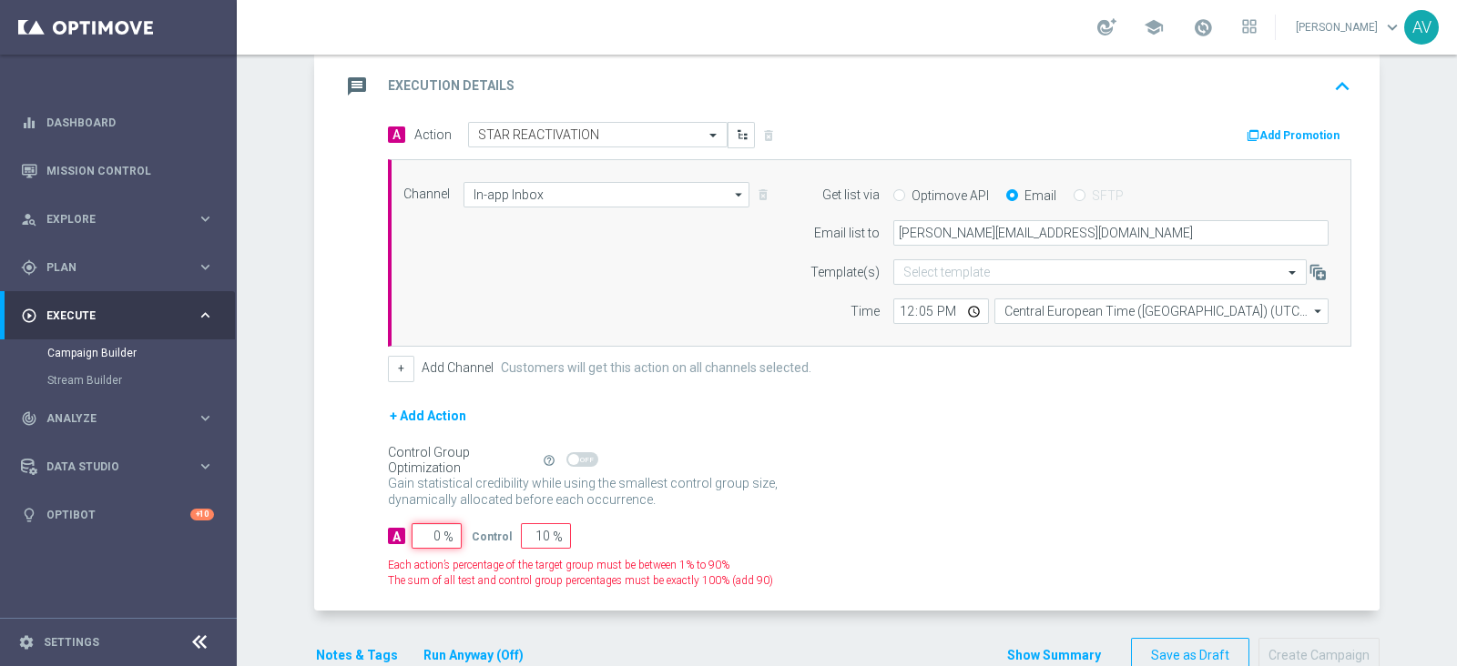
type input "100"
type input "10"
type input "90"
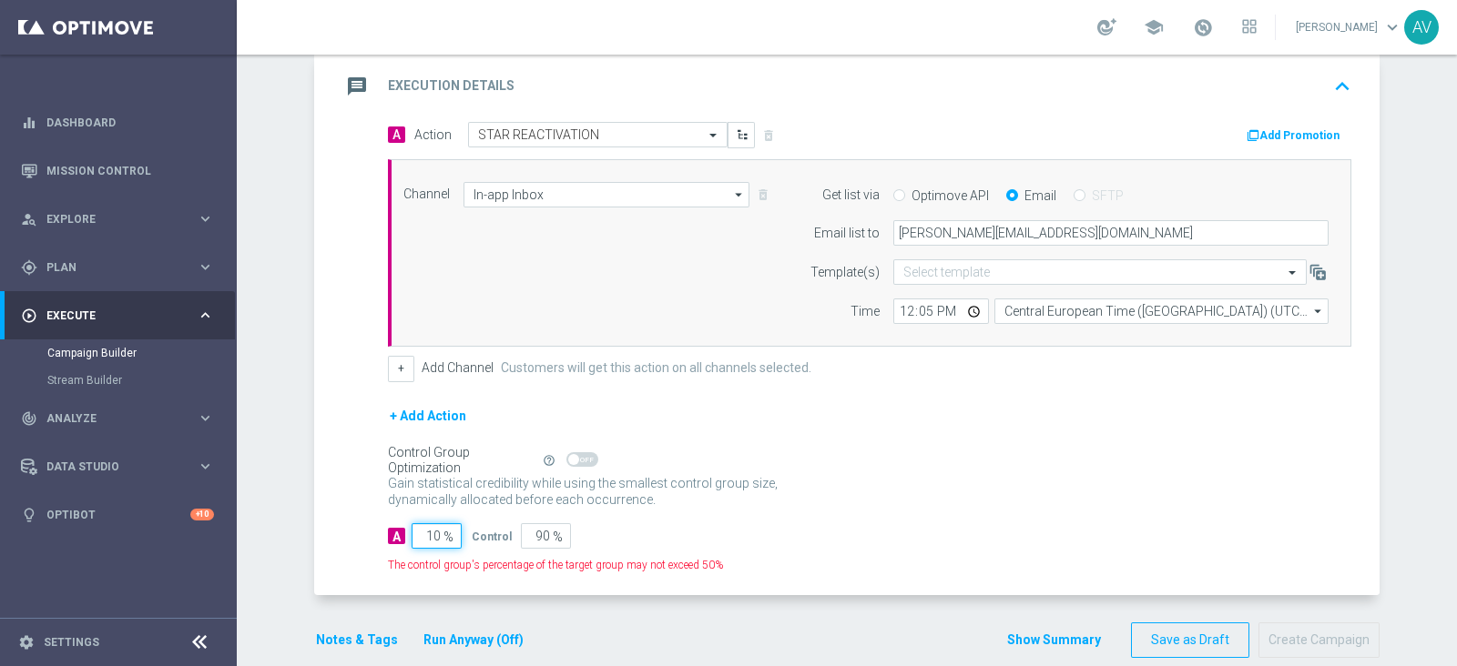
type input "100"
type input "0"
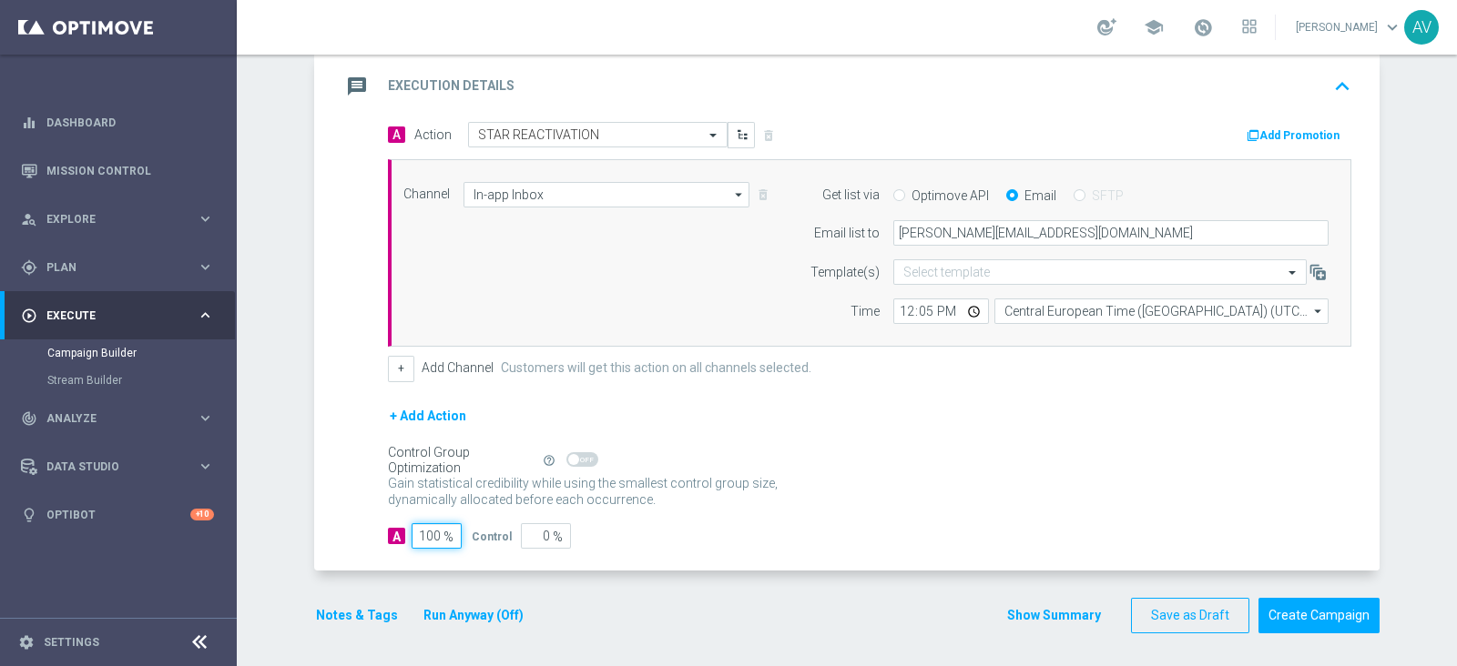
type input "100"
click at [350, 91] on icon "message" at bounding box center [357, 86] width 33 height 33
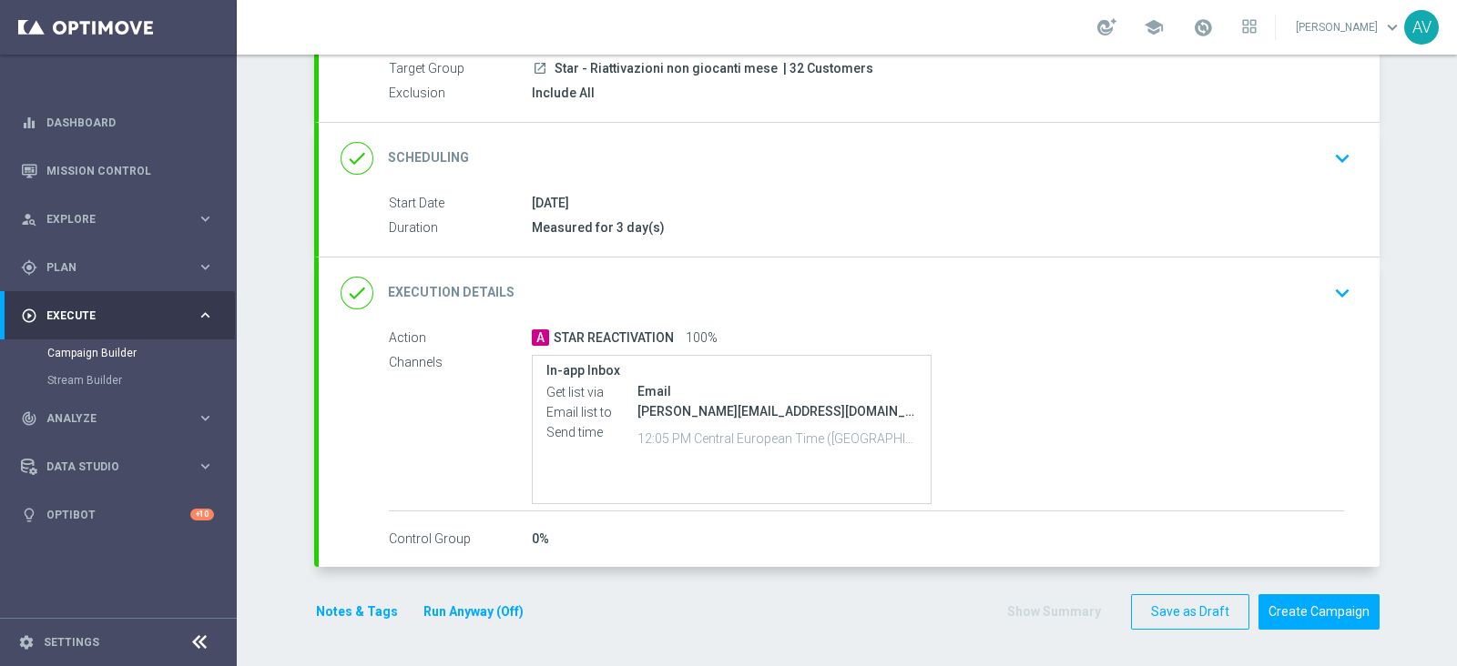
scroll to position [173, 0]
click at [338, 604] on button "Notes & Tags" at bounding box center [357, 615] width 86 height 23
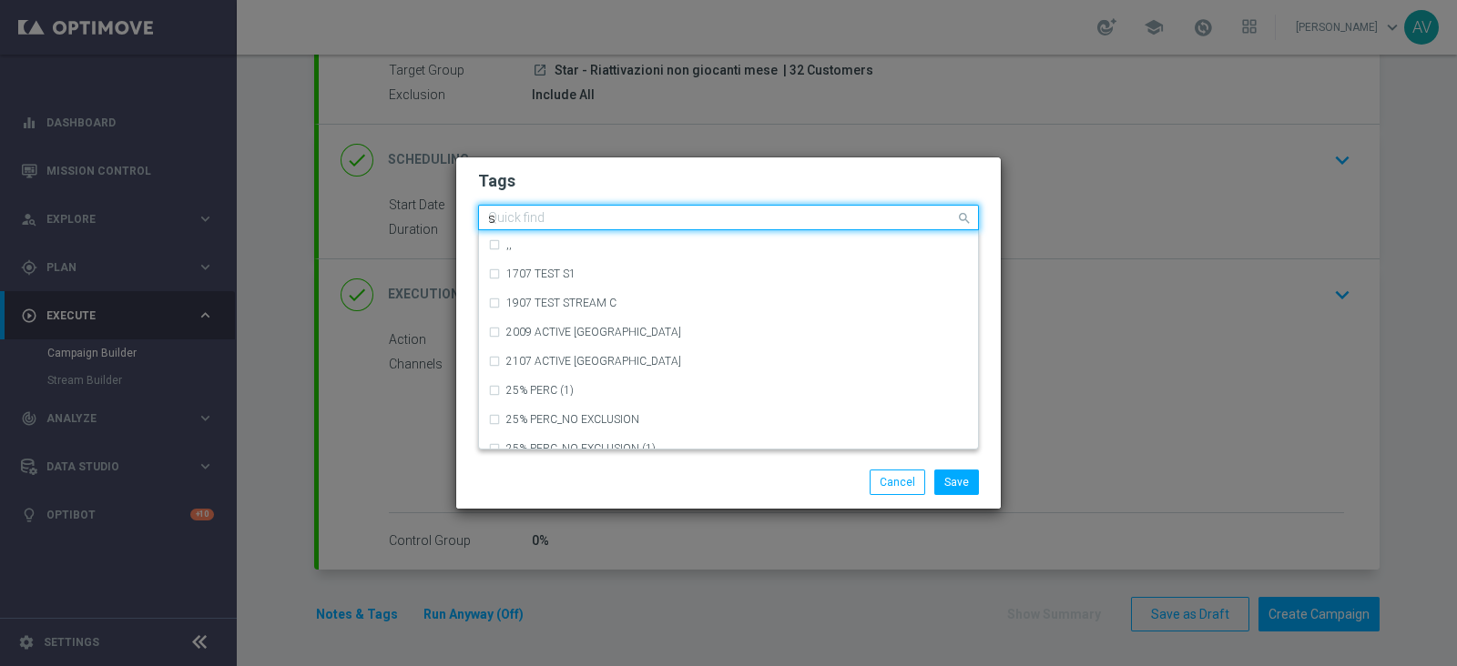
click at [636, 211] on input "s" at bounding box center [721, 218] width 467 height 15
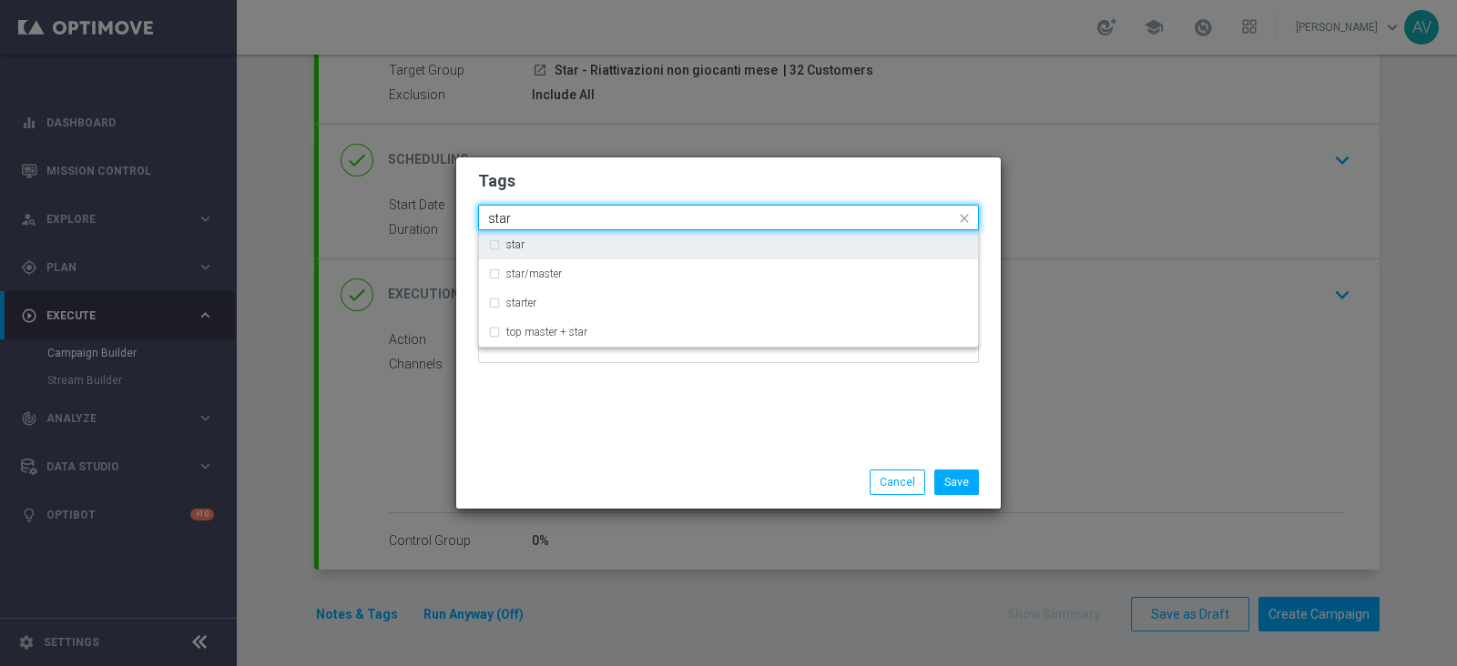
click at [555, 243] on div "star" at bounding box center [737, 244] width 463 height 11
type input "star"
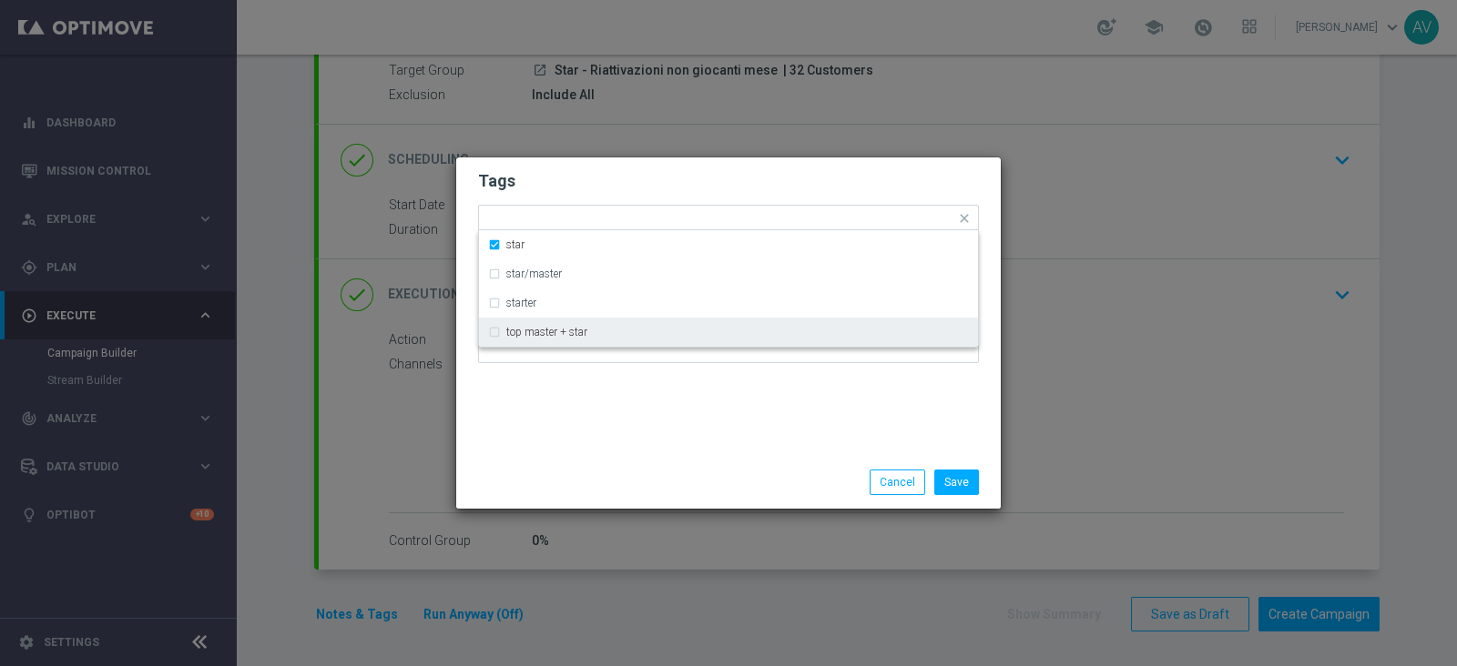
click at [627, 407] on div "Tags Quick find × star star star/master starter top master + star Notes" at bounding box center [728, 307] width 544 height 299
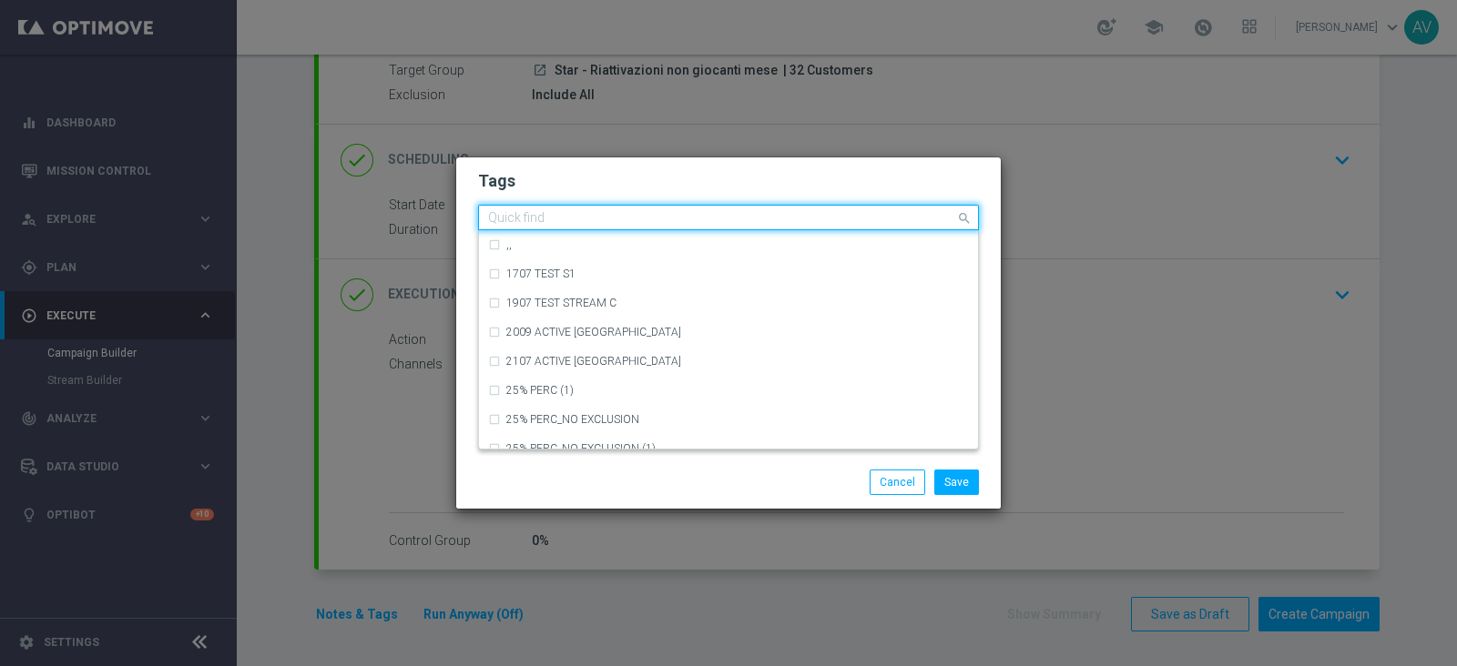
click at [605, 224] on input "text" at bounding box center [721, 218] width 467 height 15
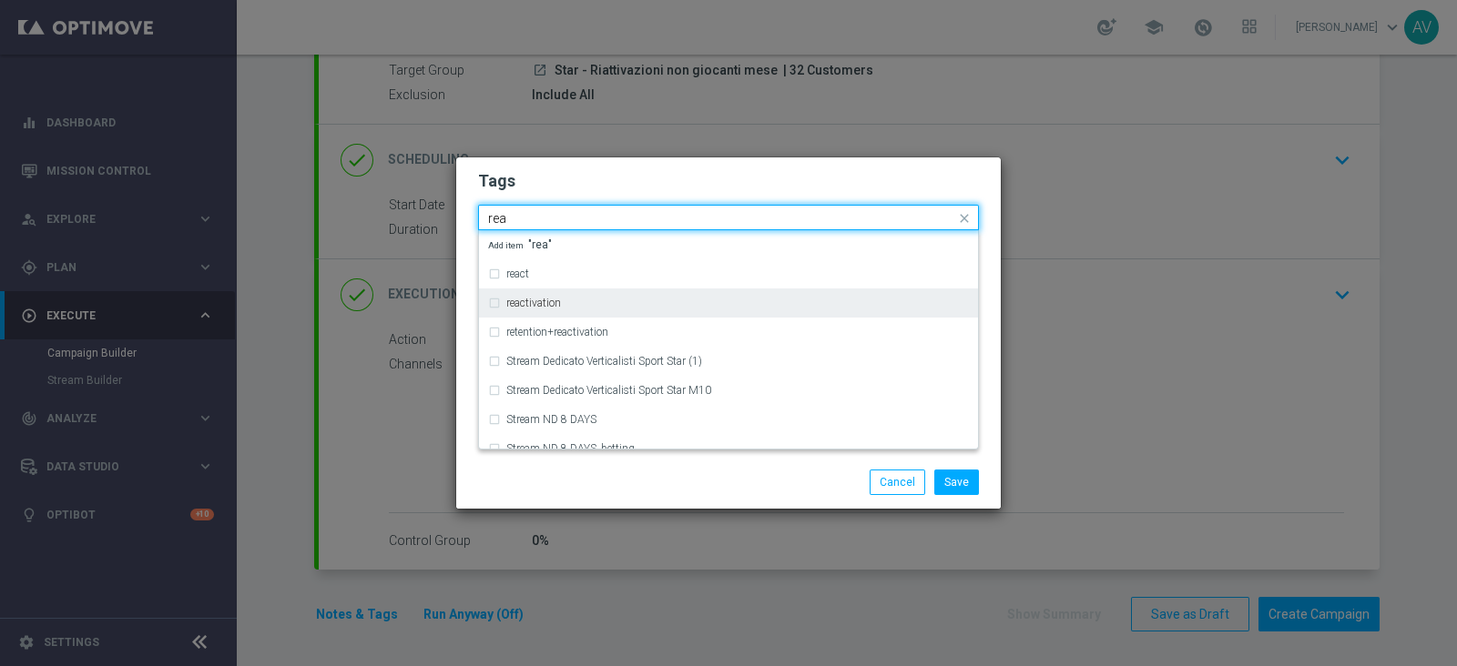
click at [528, 301] on label "reactivation" at bounding box center [533, 303] width 55 height 11
type input "rea"
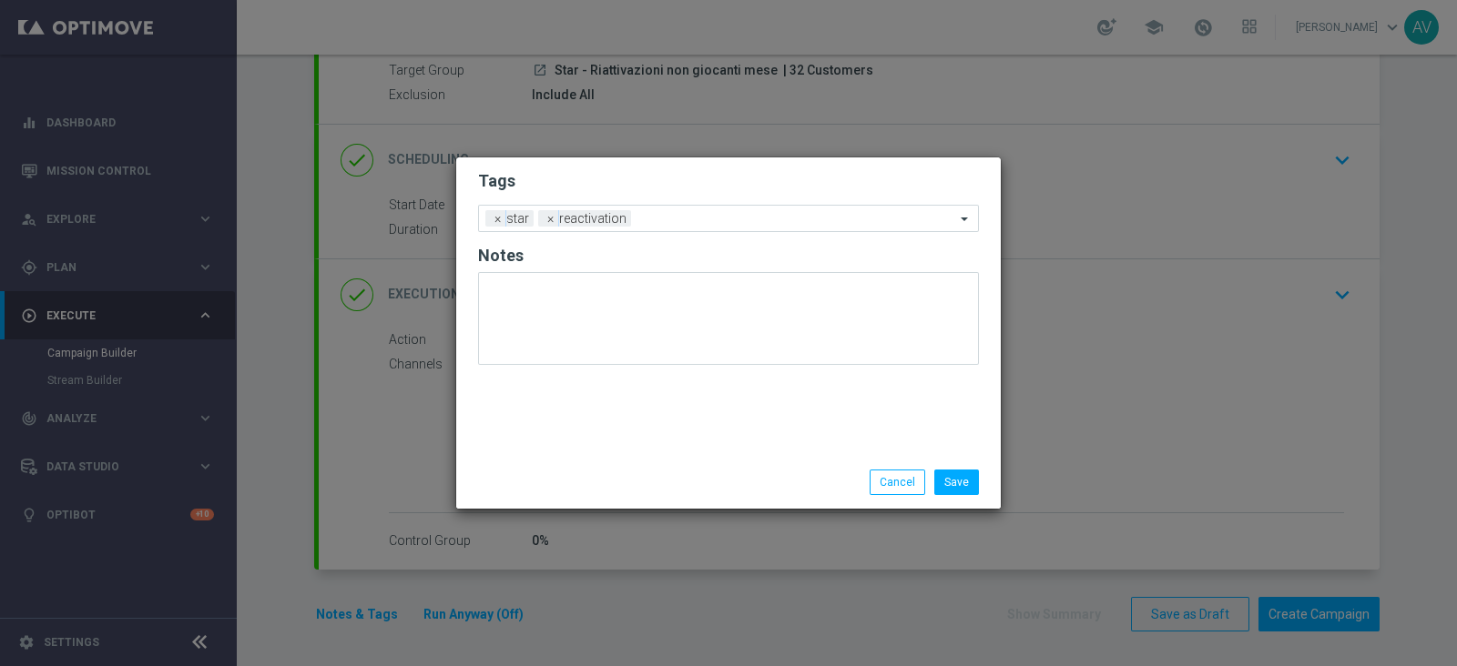
click at [742, 472] on div "Save Cancel" at bounding box center [816, 482] width 352 height 25
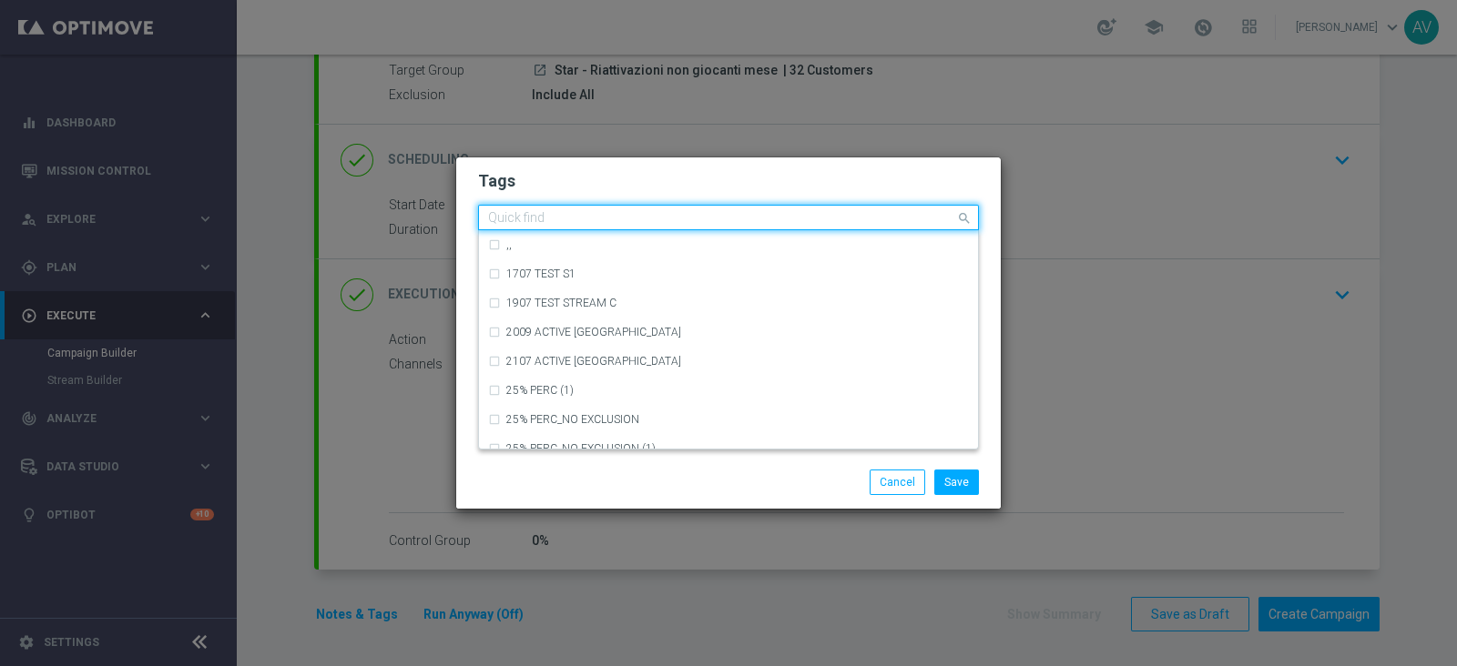
click at [669, 213] on input "text" at bounding box center [721, 218] width 467 height 15
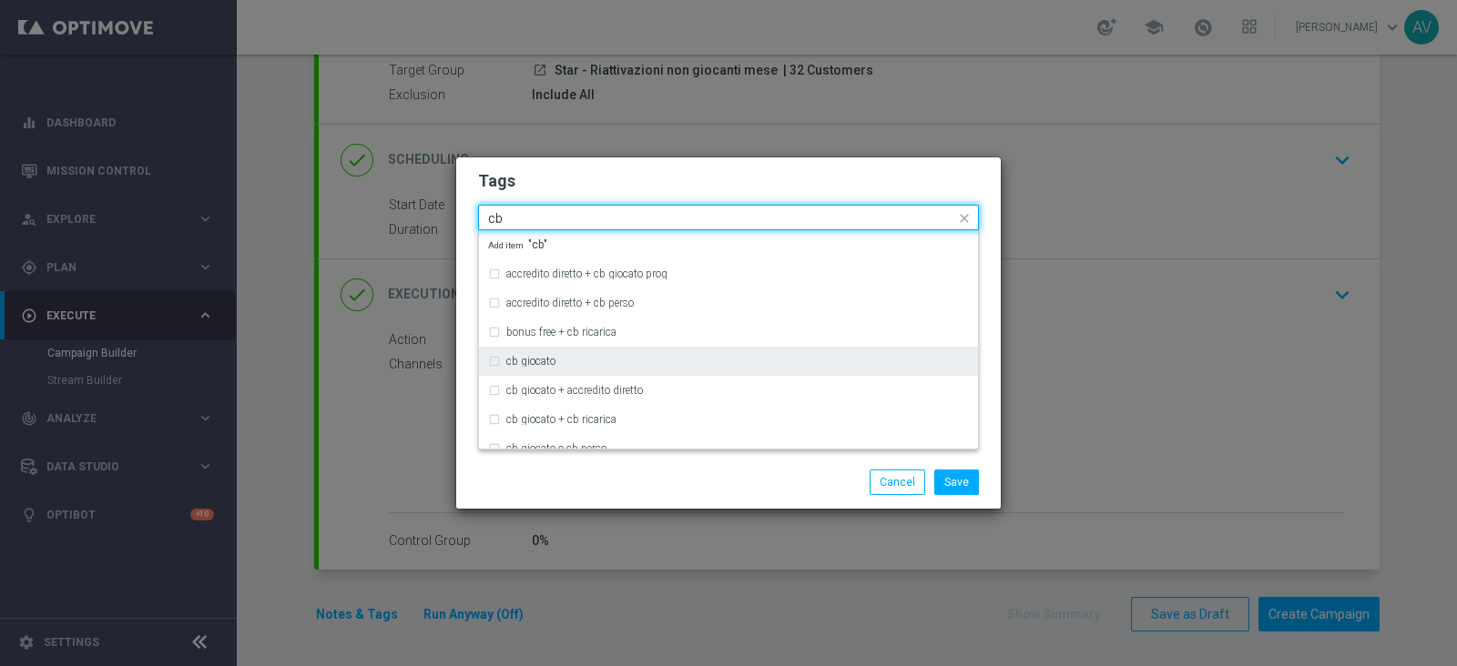
click at [489, 356] on div "cb giocato" at bounding box center [728, 361] width 481 height 29
type input "cb"
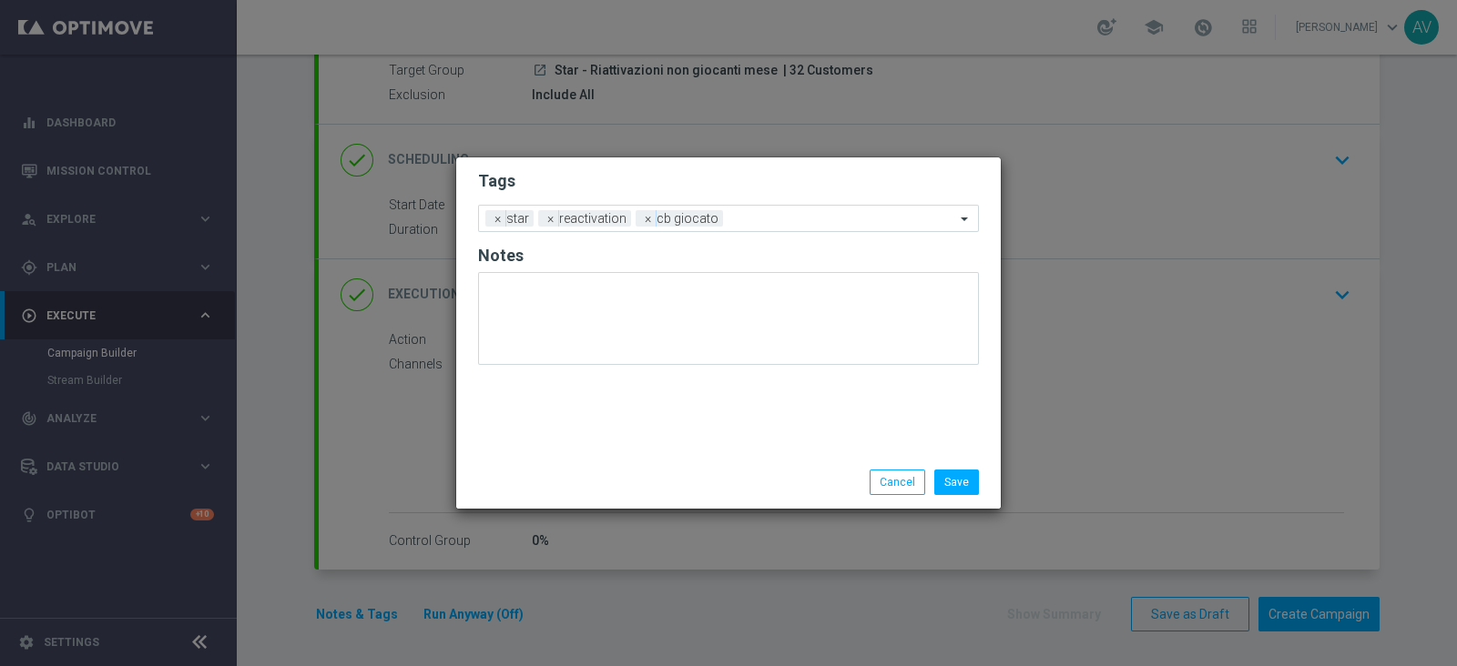
click at [656, 471] on div "Save Cancel" at bounding box center [816, 482] width 352 height 25
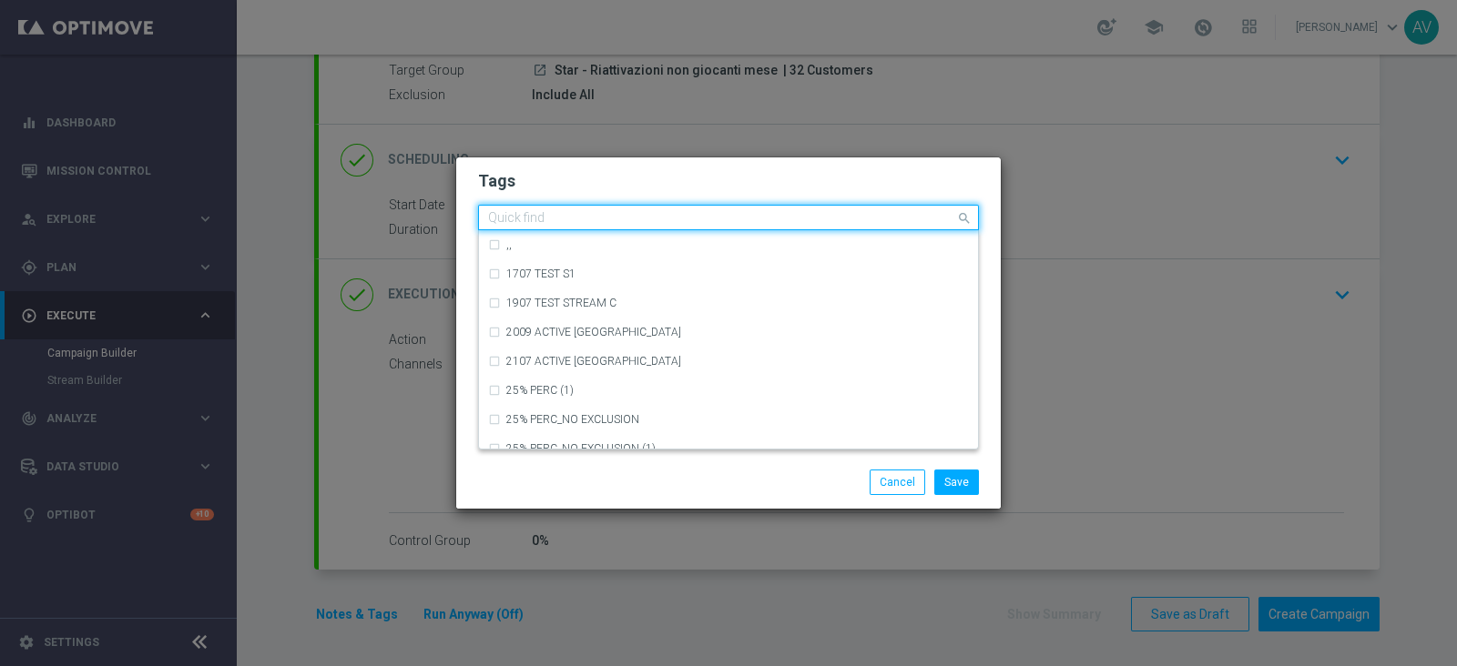
click at [775, 219] on input "text" at bounding box center [721, 218] width 467 height 15
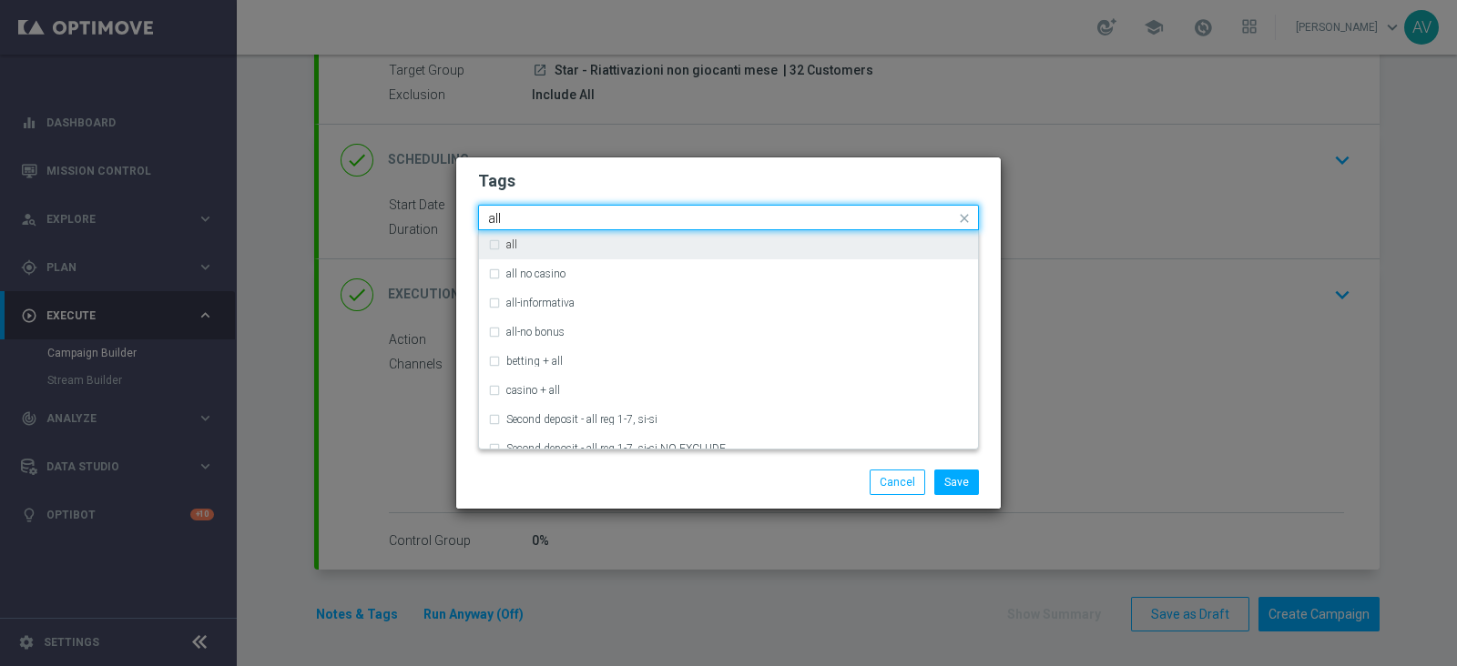
click at [604, 243] on div "all" at bounding box center [737, 244] width 463 height 11
type input "all"
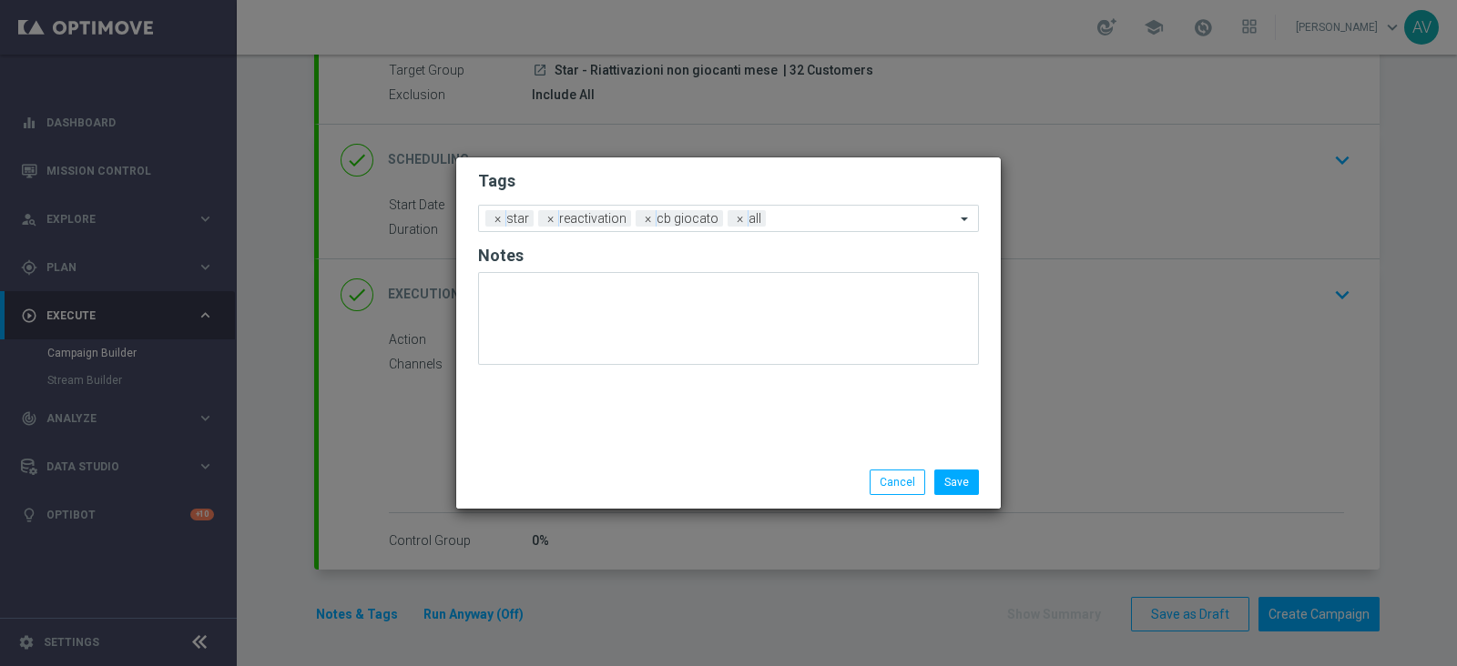
click at [749, 471] on div "Save Cancel" at bounding box center [816, 482] width 352 height 25
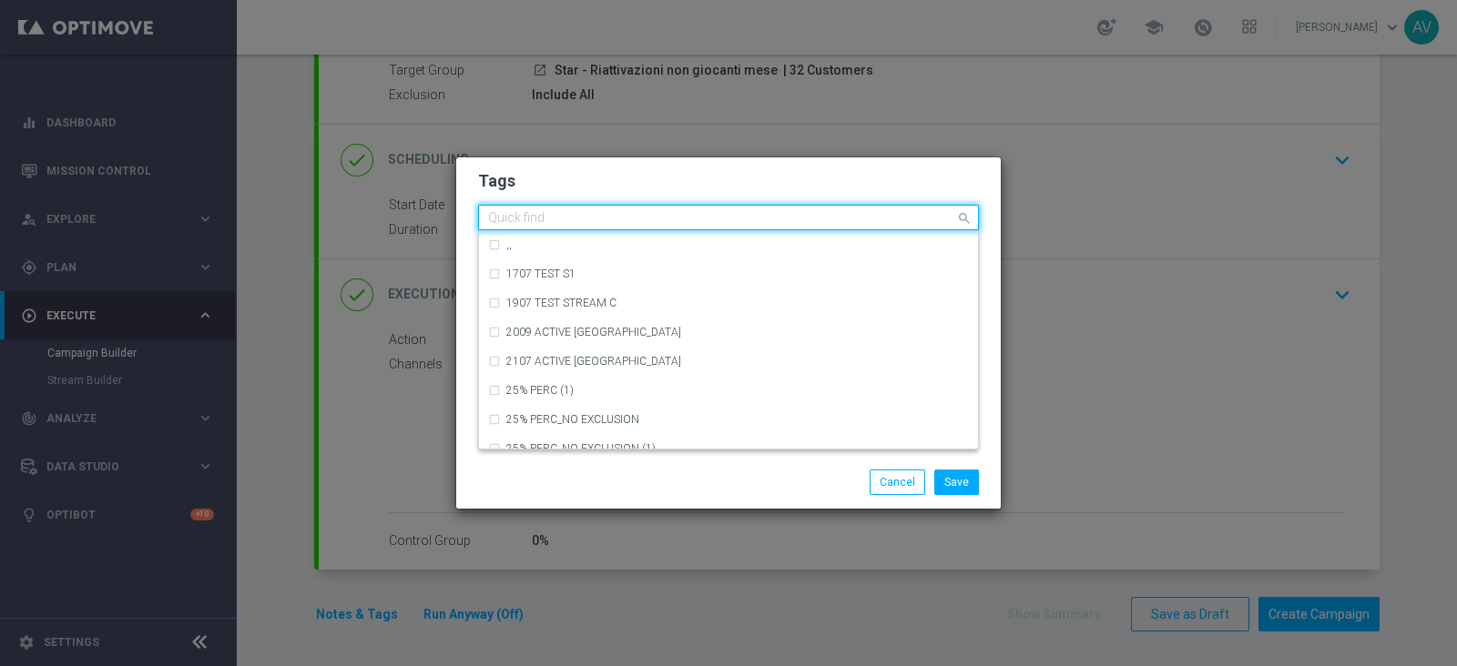
click at [824, 211] on input "text" at bounding box center [721, 218] width 467 height 15
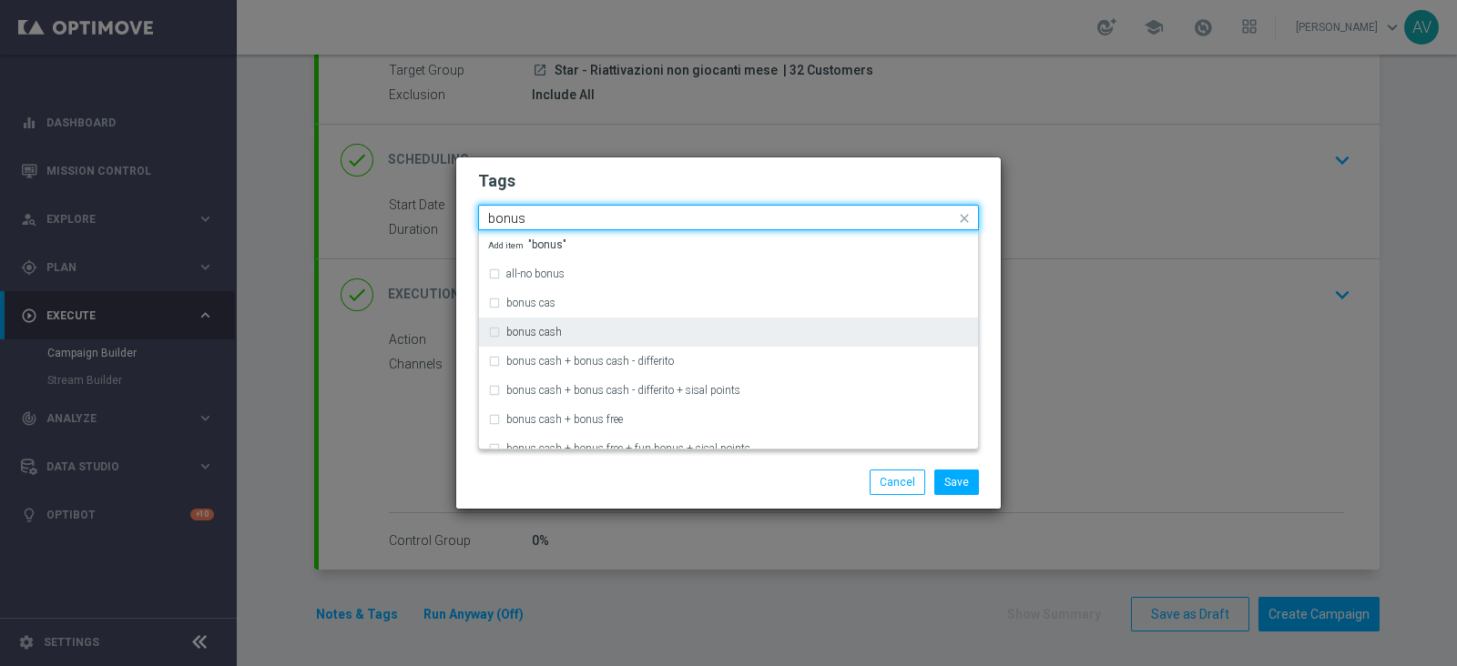
click at [556, 330] on label "bonus cash" at bounding box center [534, 332] width 56 height 11
type input "bonus"
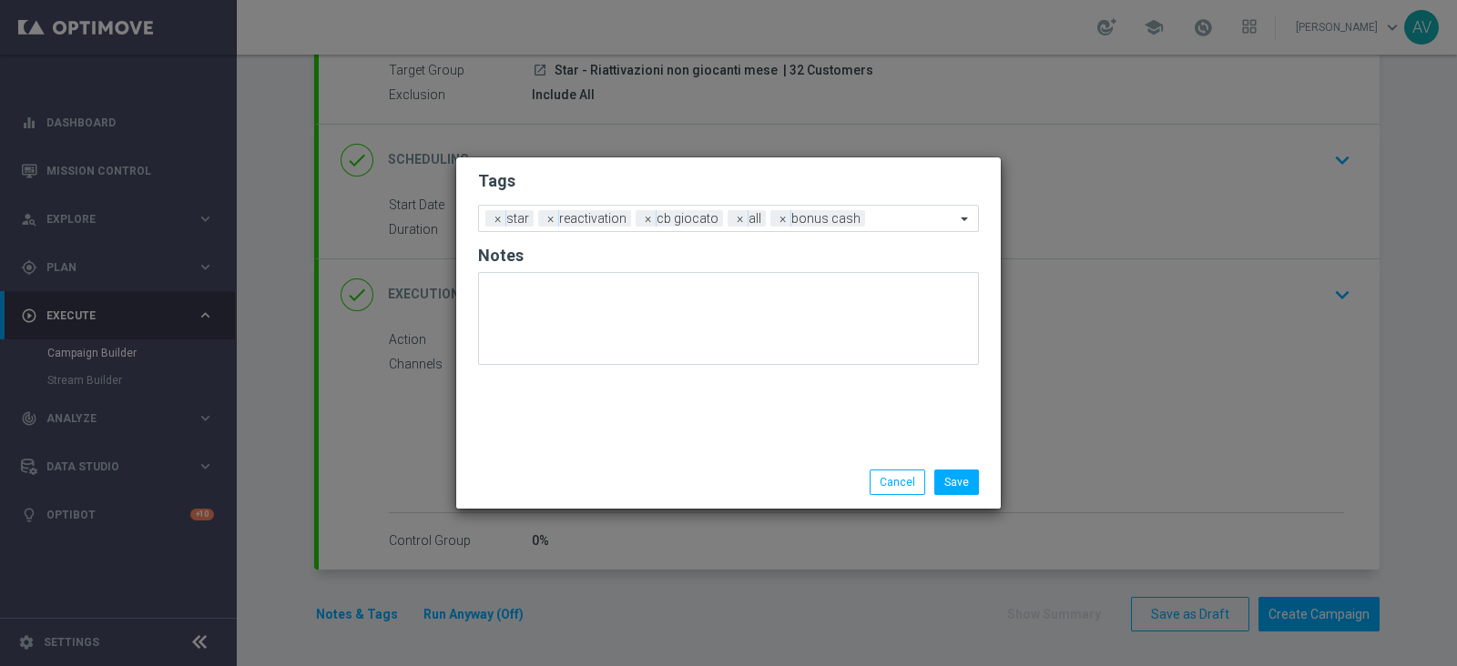
click at [672, 477] on div "Save Cancel" at bounding box center [816, 482] width 352 height 25
click at [945, 478] on button "Save" at bounding box center [956, 482] width 45 height 25
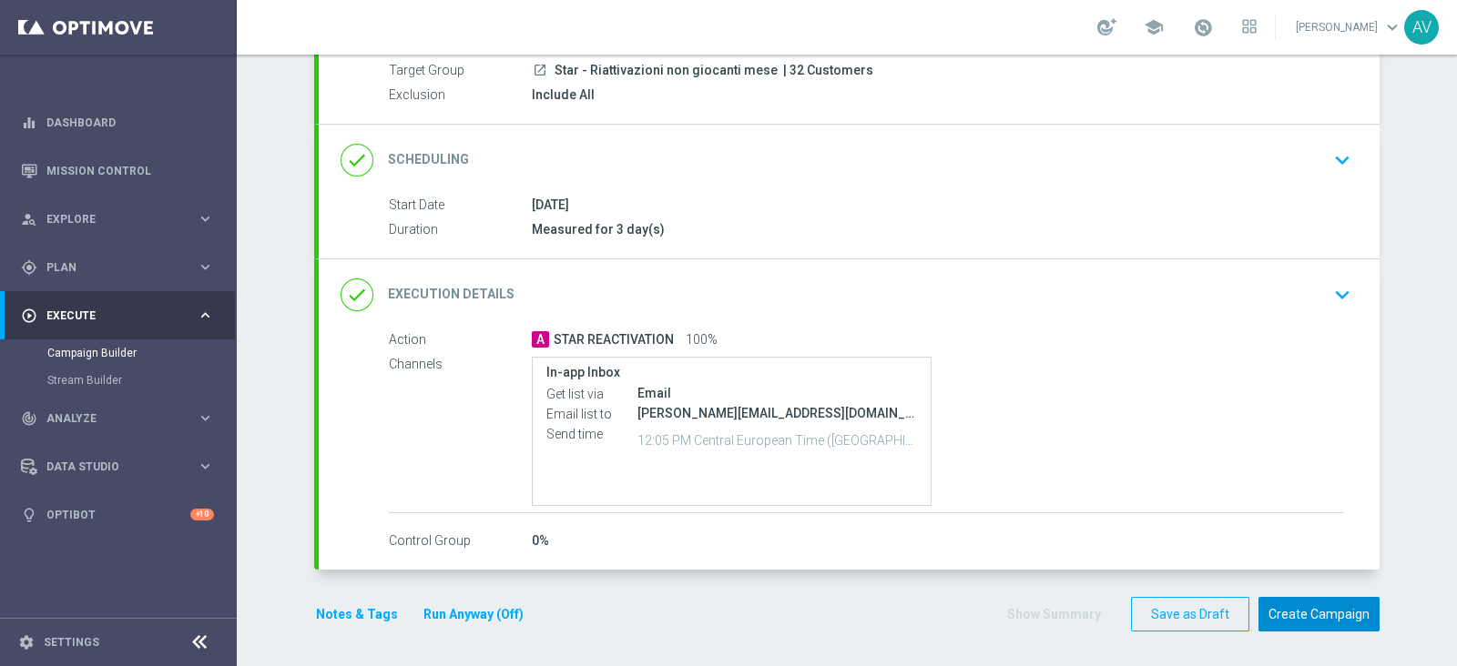
click at [1306, 607] on button "Create Campaign" at bounding box center [1318, 615] width 121 height 36
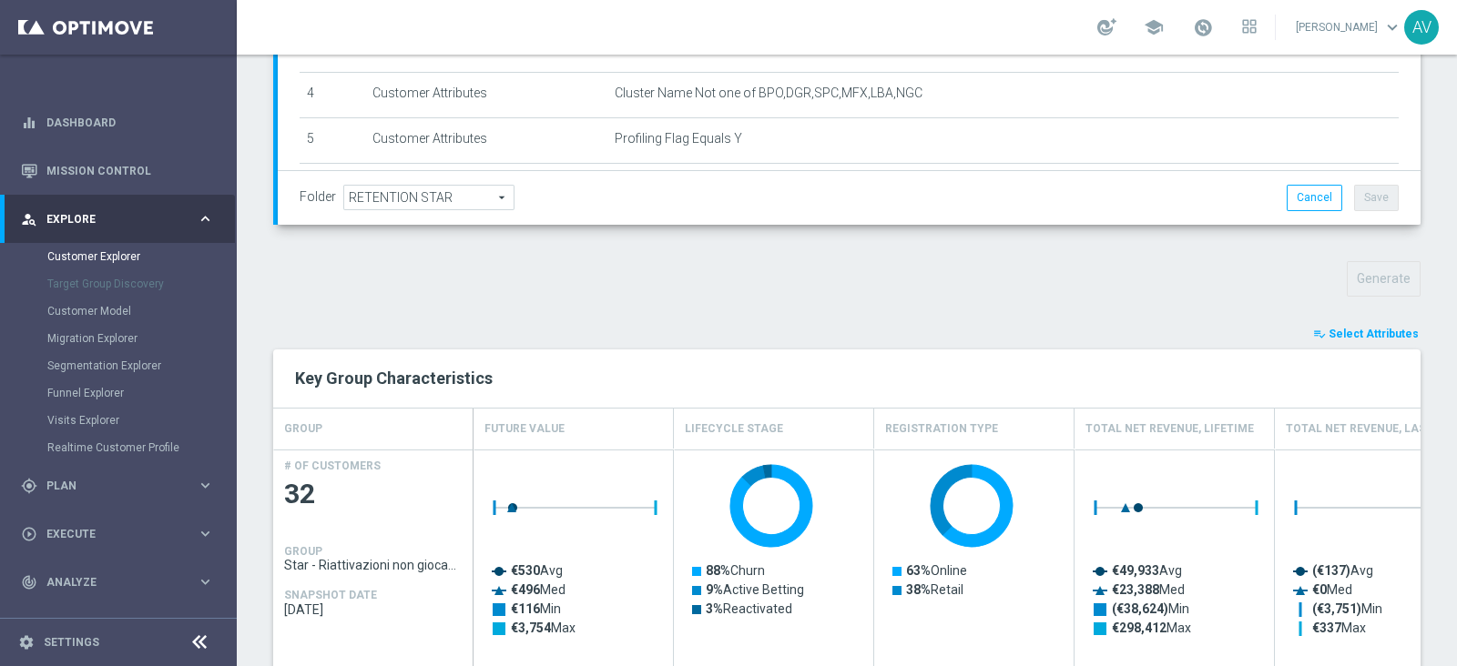
scroll to position [512, 0]
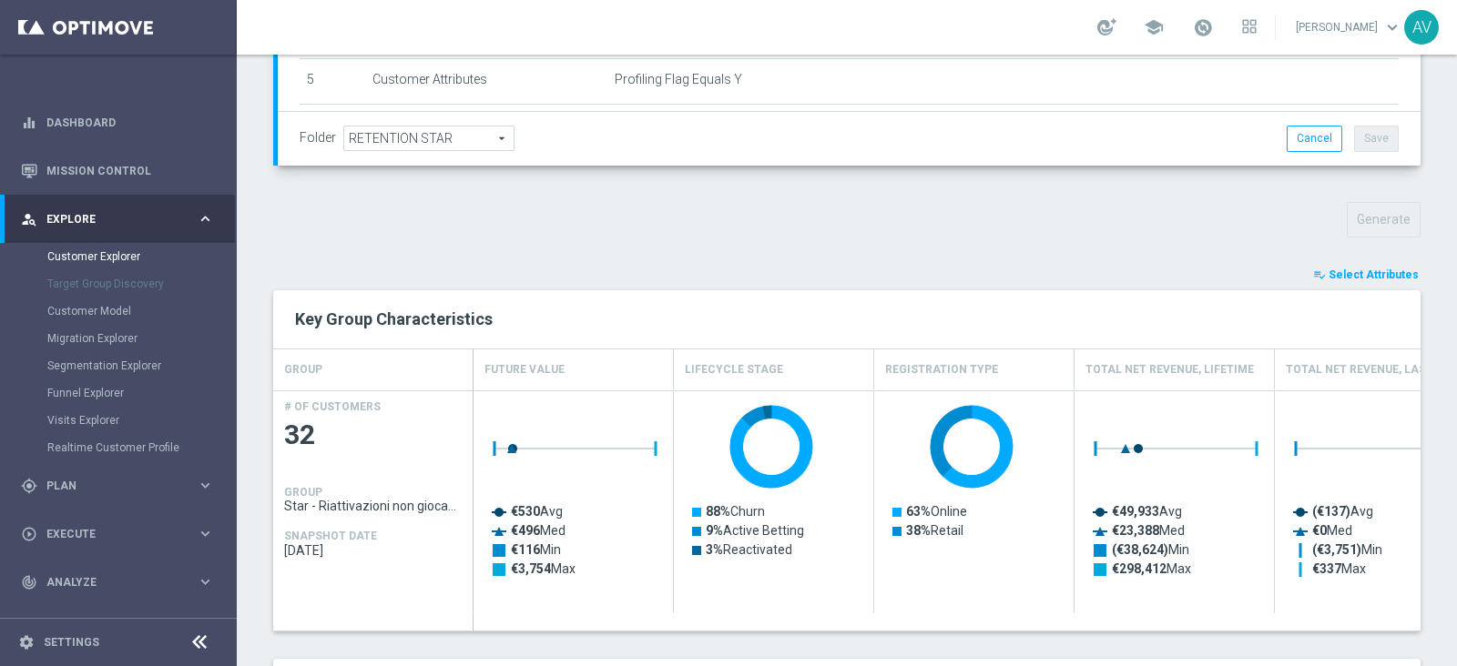
click at [1343, 274] on span "Select Attributes" at bounding box center [1373, 275] width 90 height 13
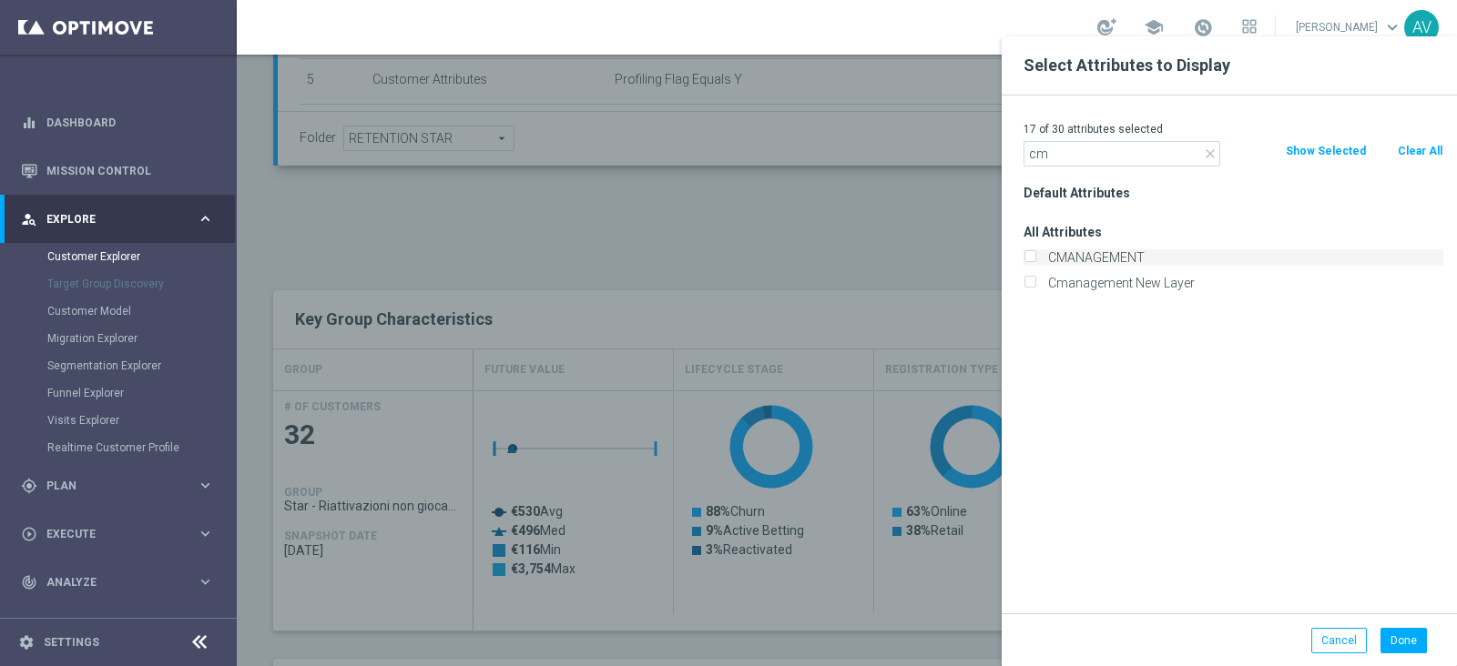
type input "cm"
click at [1128, 252] on label "CMANAGEMENT" at bounding box center [1243, 257] width 402 height 16
click at [1035, 254] on input "CMANAGEMENT" at bounding box center [1029, 260] width 12 height 12
checkbox input "true"
click at [1400, 631] on button "Done" at bounding box center [1403, 640] width 46 height 25
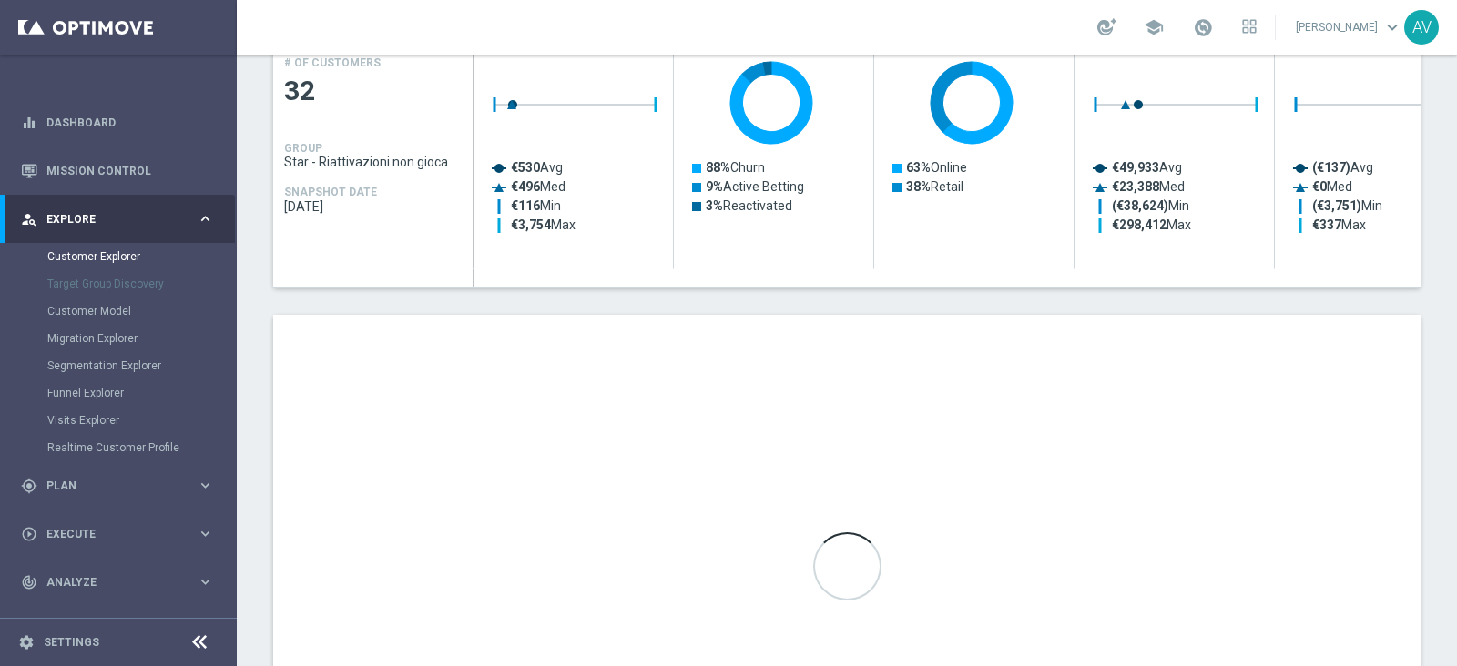
scroll to position [842, 0]
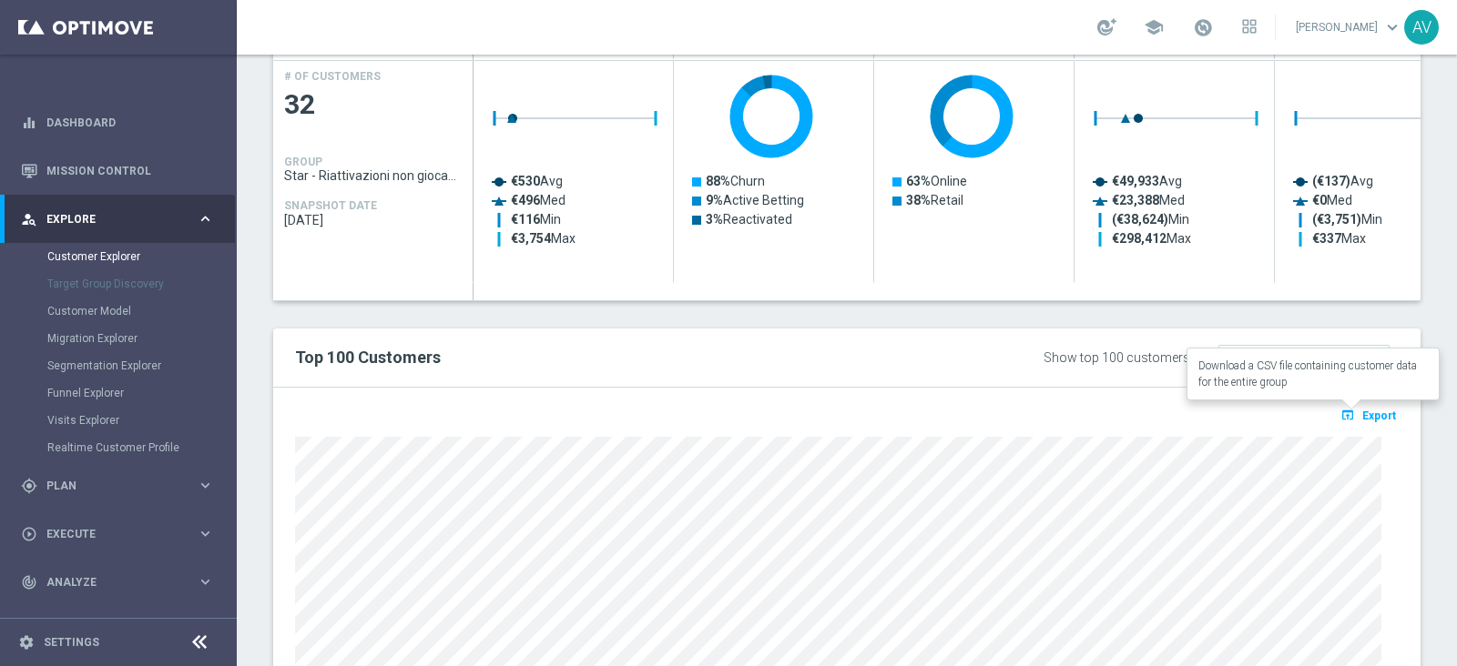
click at [1362, 410] on span "Export" at bounding box center [1379, 416] width 34 height 13
